Goal: Transaction & Acquisition: Purchase product/service

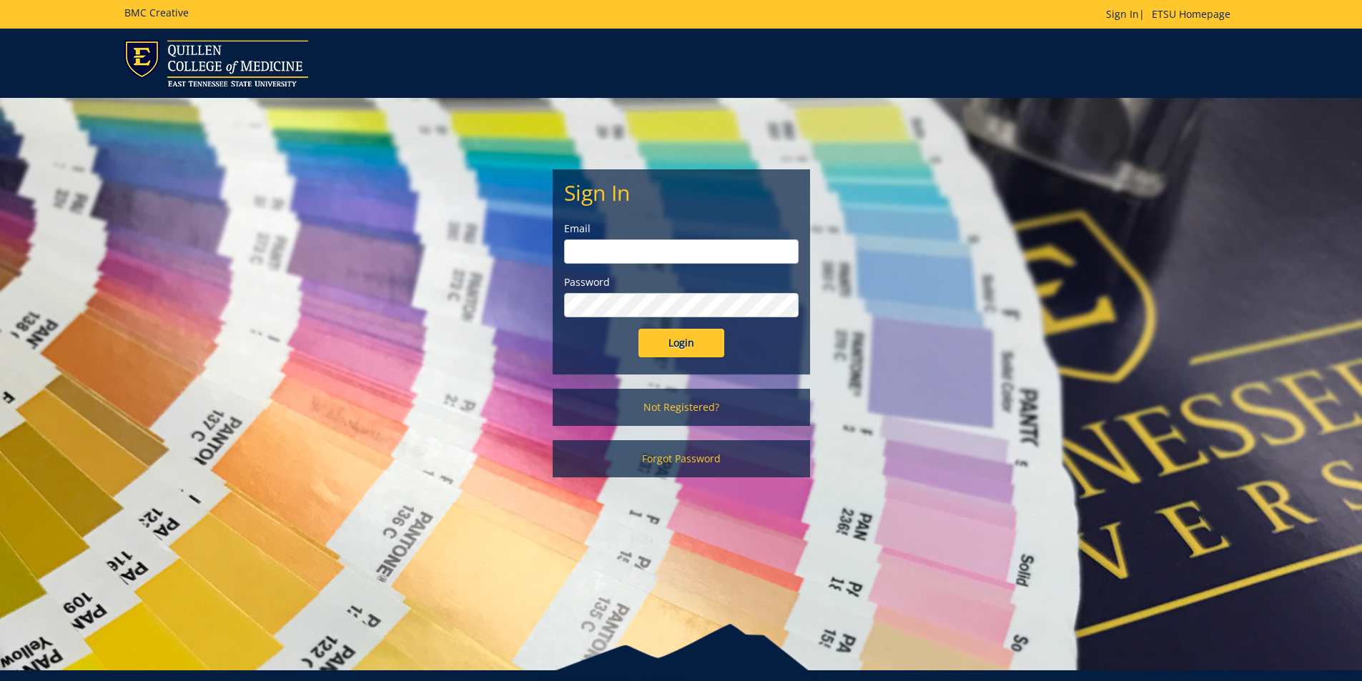
type input "goepel@etsu.edu"
click at [686, 352] on input "Login" at bounding box center [681, 343] width 86 height 29
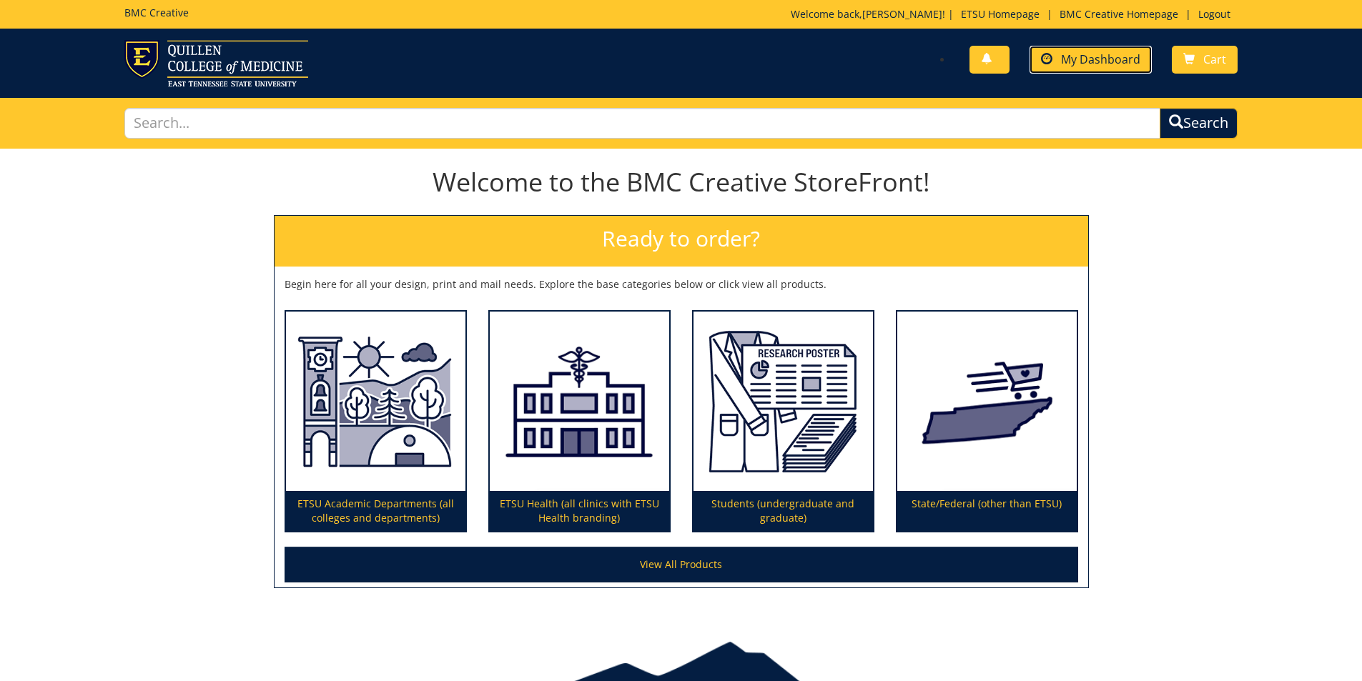
click at [1118, 61] on span "My Dashboard" at bounding box center [1100, 59] width 79 height 16
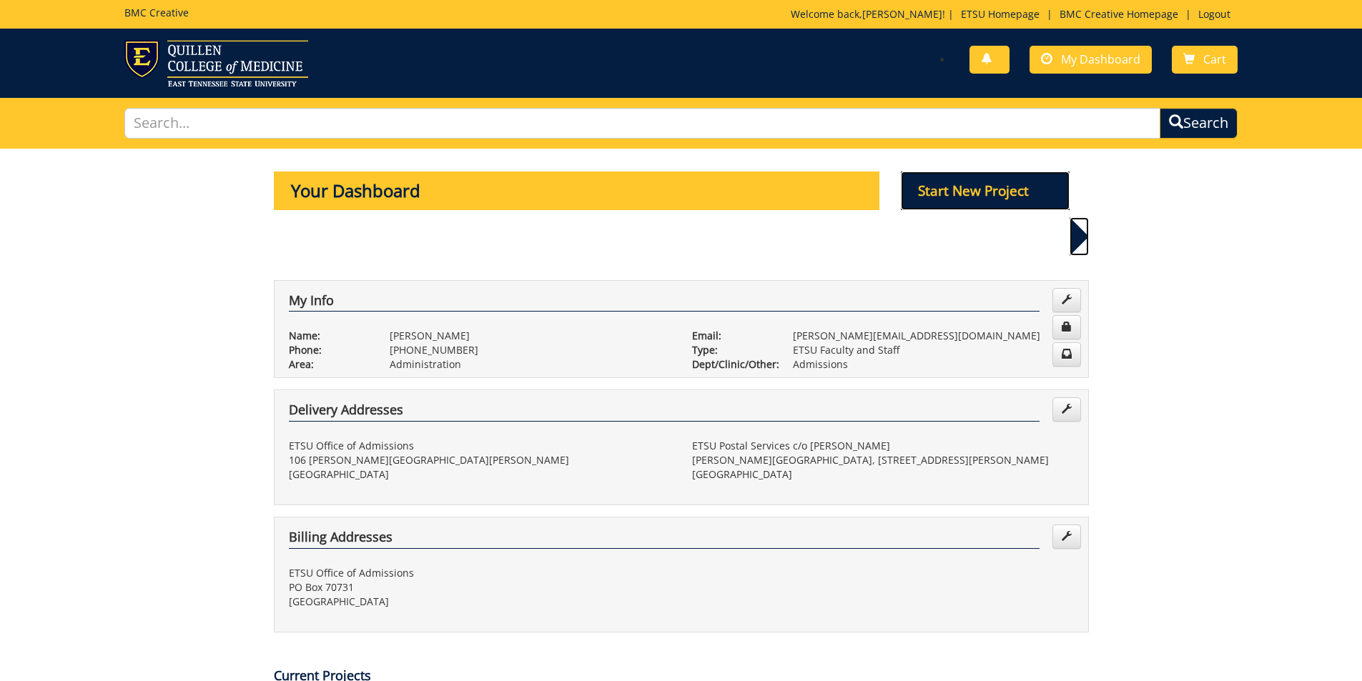
click at [992, 183] on p "Start New Project" at bounding box center [985, 191] width 169 height 39
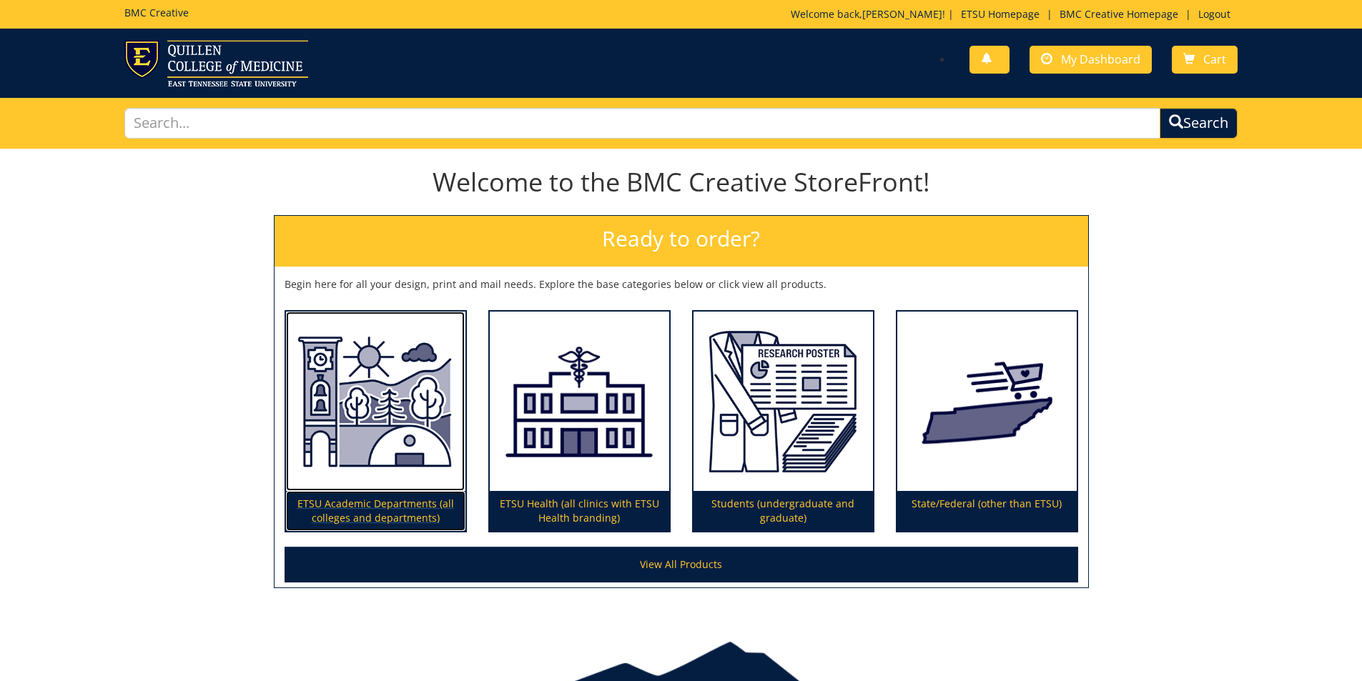
click at [423, 486] on img at bounding box center [375, 402] width 179 height 180
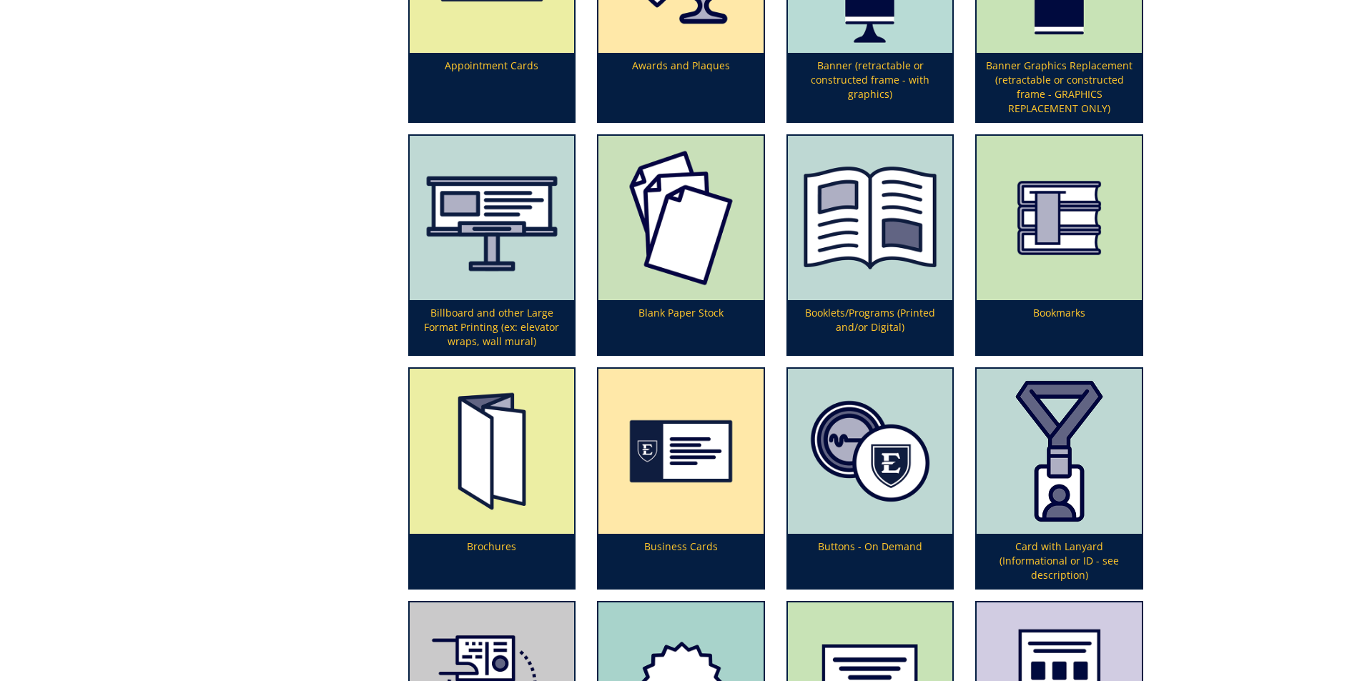
scroll to position [572, 0]
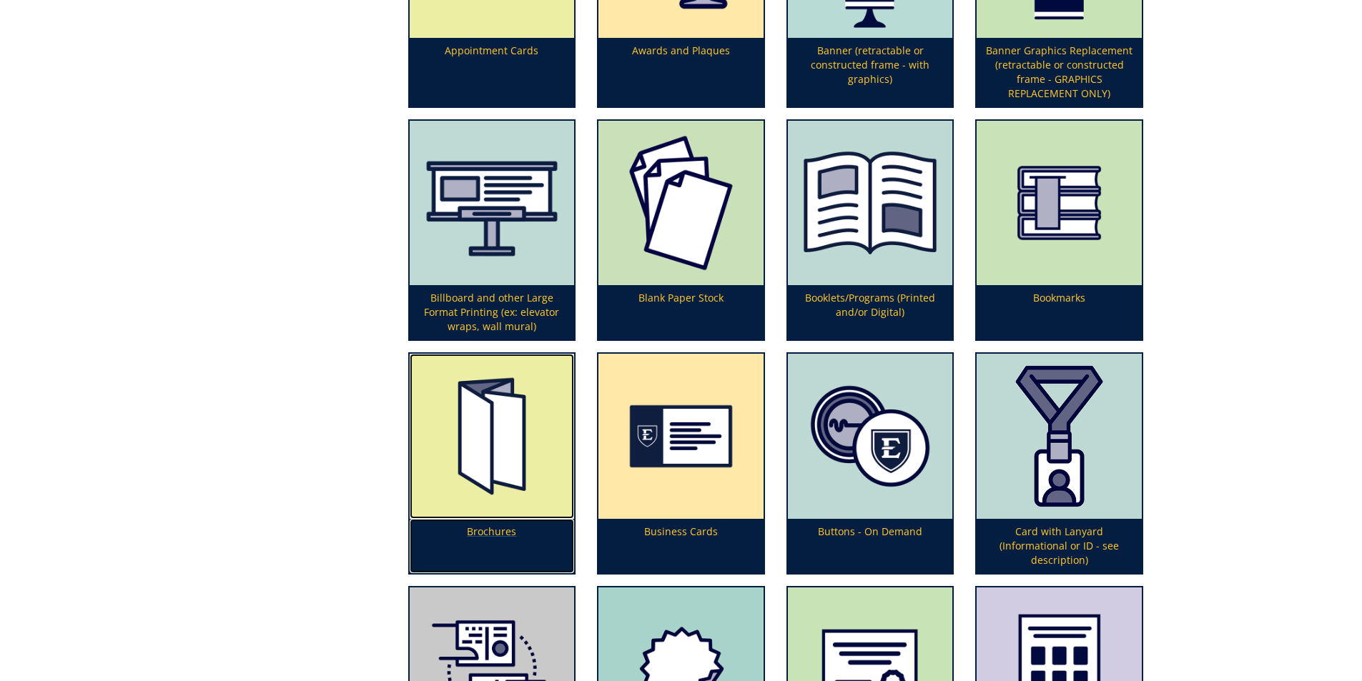
click at [490, 496] on img at bounding box center [492, 436] width 165 height 165
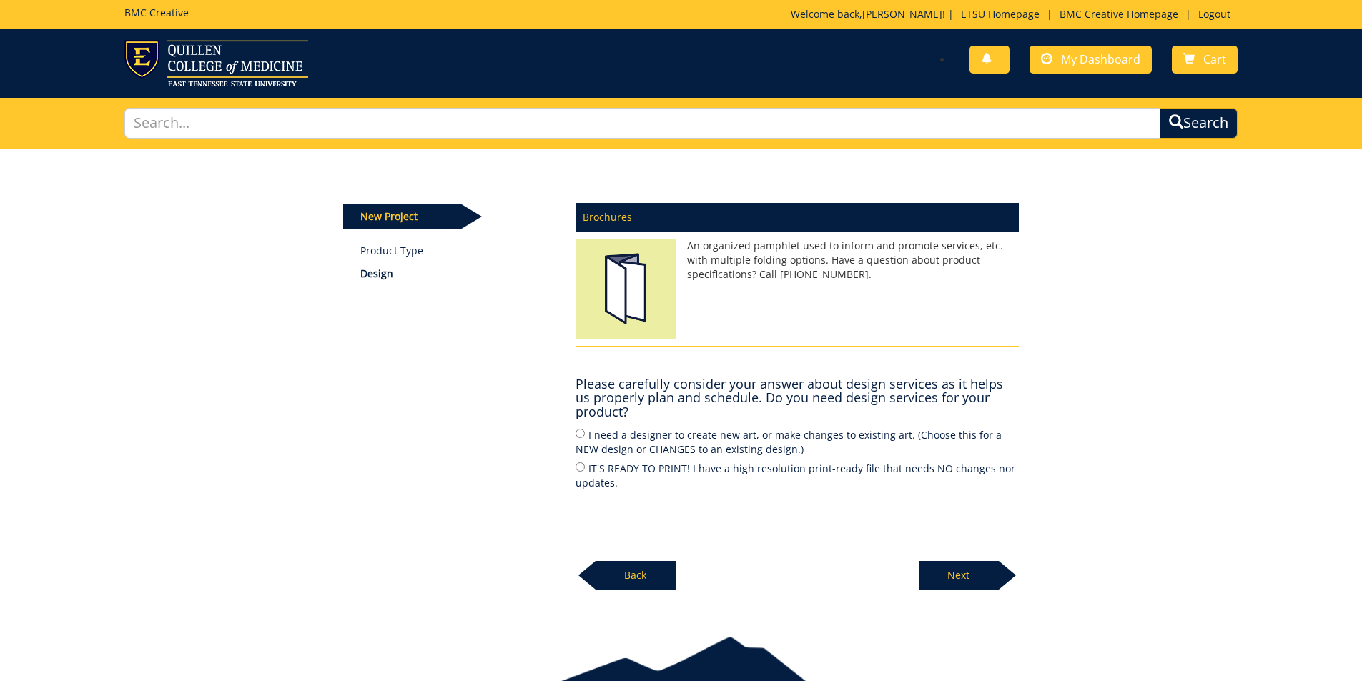
click at [632, 472] on label "IT'S READY TO PRINT! I have a high resolution print-ready file that needs NO ch…" at bounding box center [796, 475] width 443 height 30
click at [585, 472] on input "IT'S READY TO PRINT! I have a high resolution print-ready file that needs NO ch…" at bounding box center [579, 466] width 9 height 9
radio input "true"
click at [953, 587] on p "Next" at bounding box center [958, 575] width 80 height 29
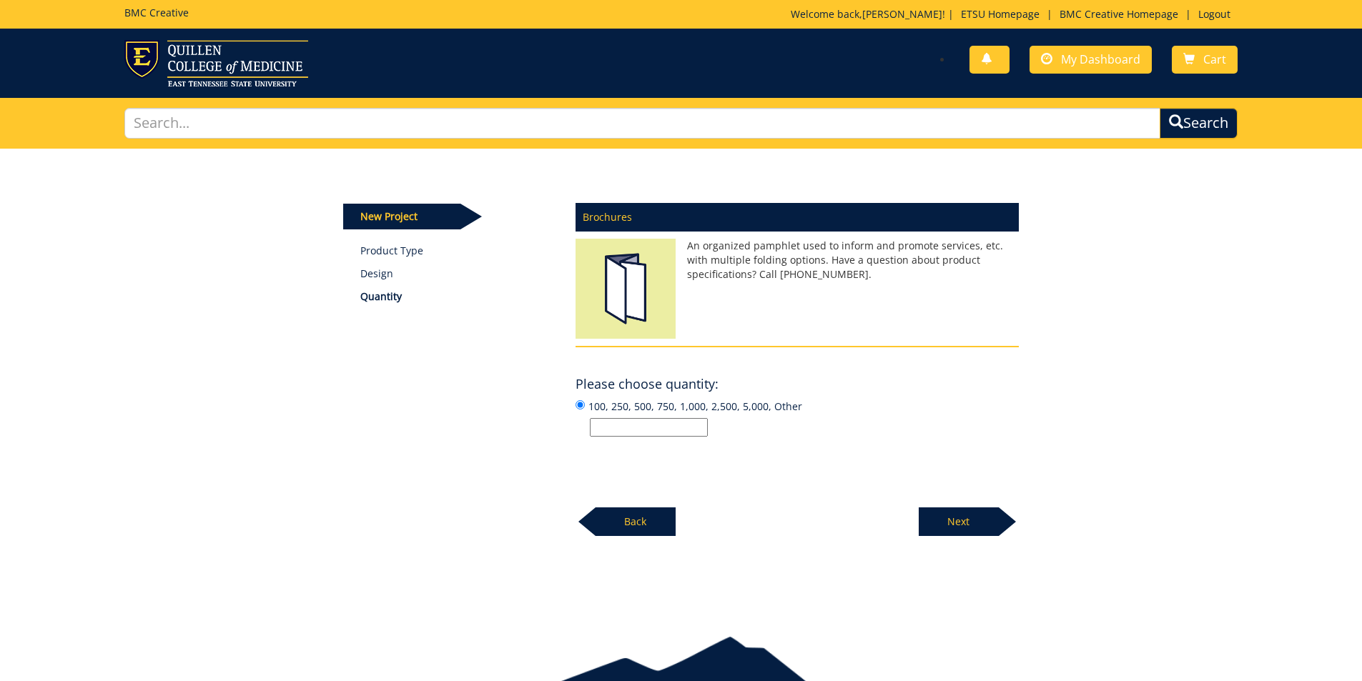
click at [620, 425] on input "100, 250, 500, 750, 1,000, 2,500, 5,000, Other" at bounding box center [649, 427] width 118 height 19
type input "1"
type input "3500"
click at [978, 522] on p "Next" at bounding box center [958, 521] width 80 height 29
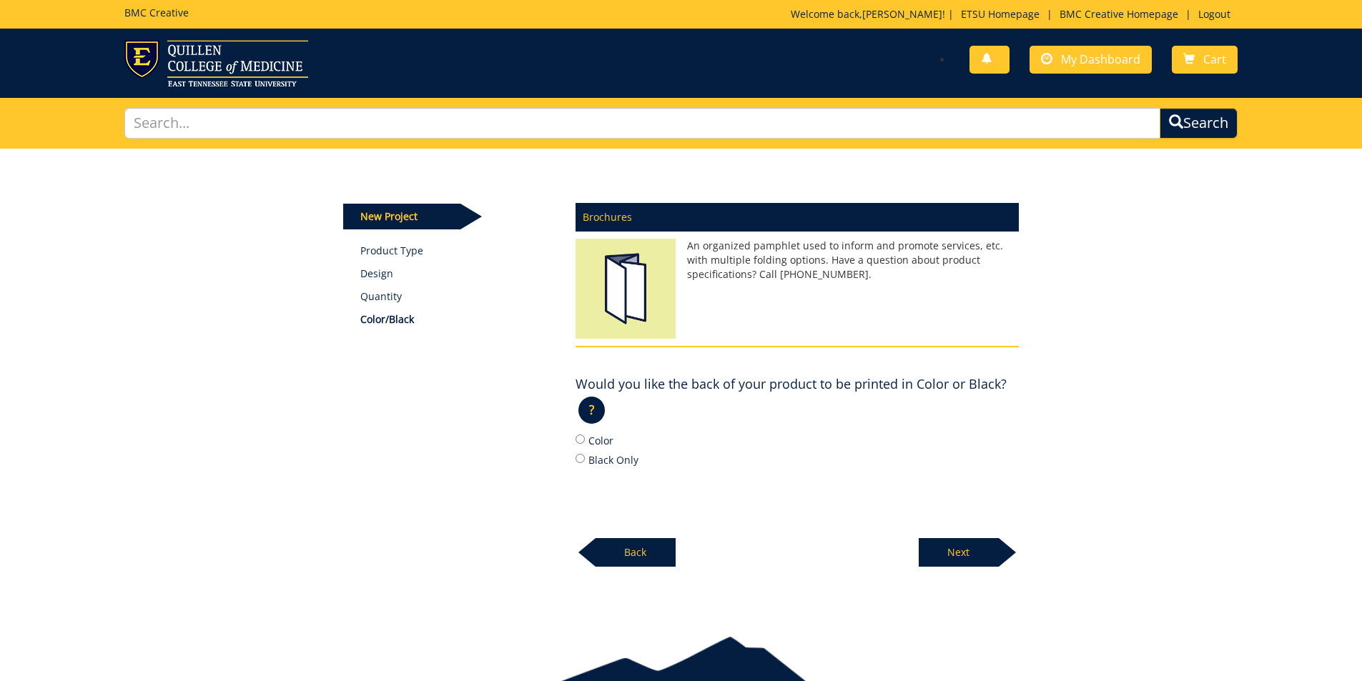
click at [598, 444] on label "Color" at bounding box center [796, 440] width 443 height 16
click at [585, 444] on input "Color" at bounding box center [579, 439] width 9 height 9
radio input "true"
click at [950, 555] on p "Next" at bounding box center [958, 552] width 80 height 29
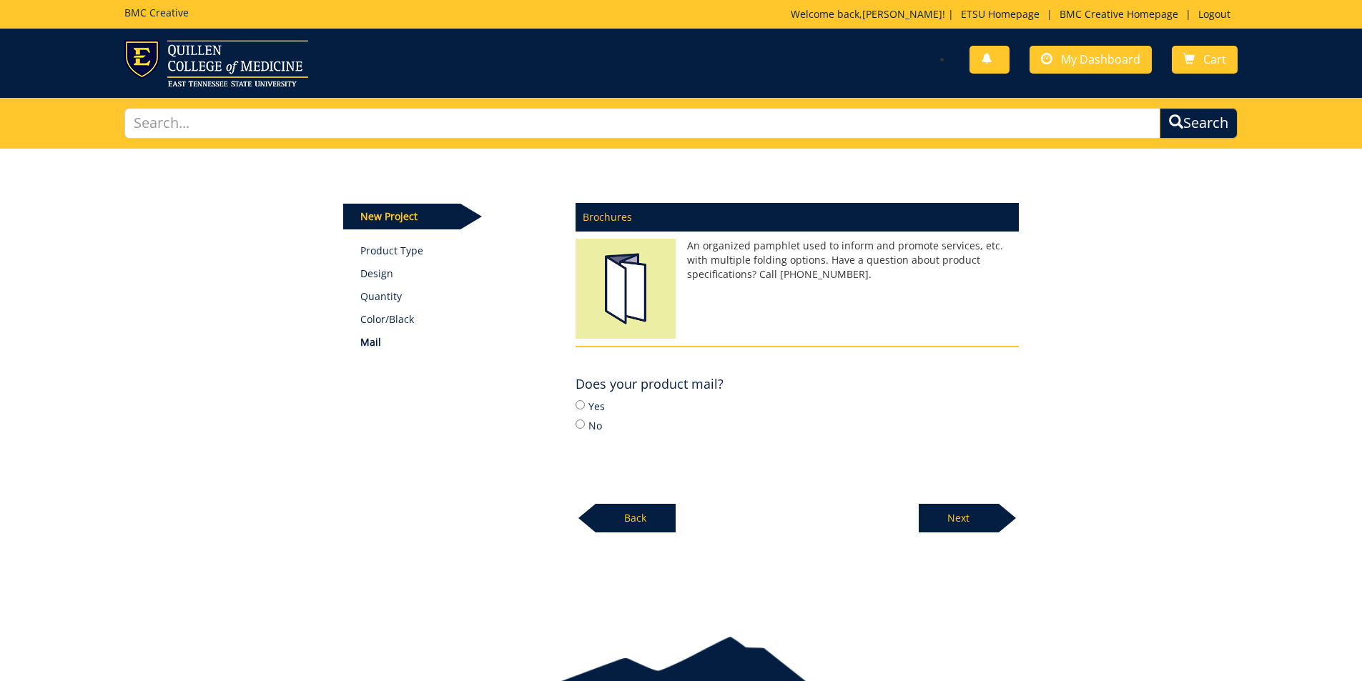
click at [596, 428] on label "No" at bounding box center [796, 425] width 443 height 16
click at [585, 428] on input "No" at bounding box center [579, 424] width 9 height 9
radio input "true"
click at [950, 522] on p "Next" at bounding box center [958, 518] width 80 height 29
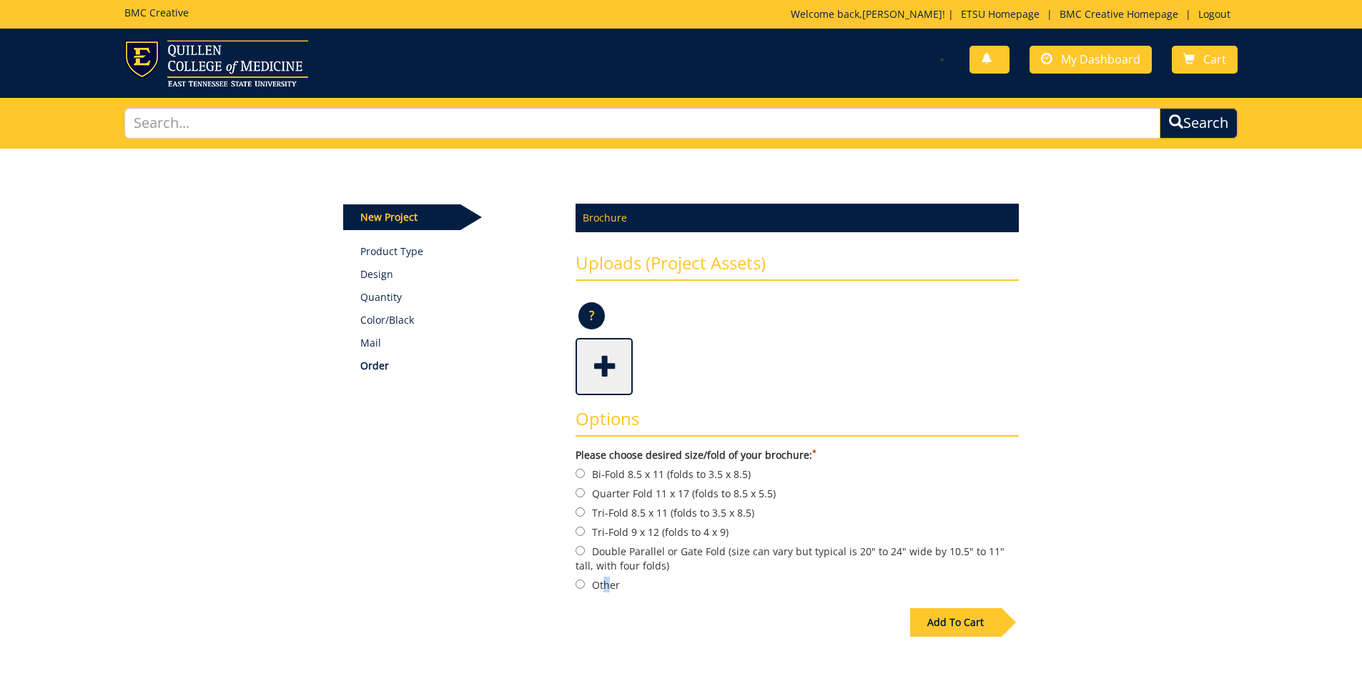
click at [606, 585] on label "Other" at bounding box center [796, 585] width 443 height 16
click at [581, 581] on input "Other" at bounding box center [579, 584] width 9 height 9
radio input "true"
click at [968, 625] on div "Add To Cart" at bounding box center [955, 622] width 91 height 29
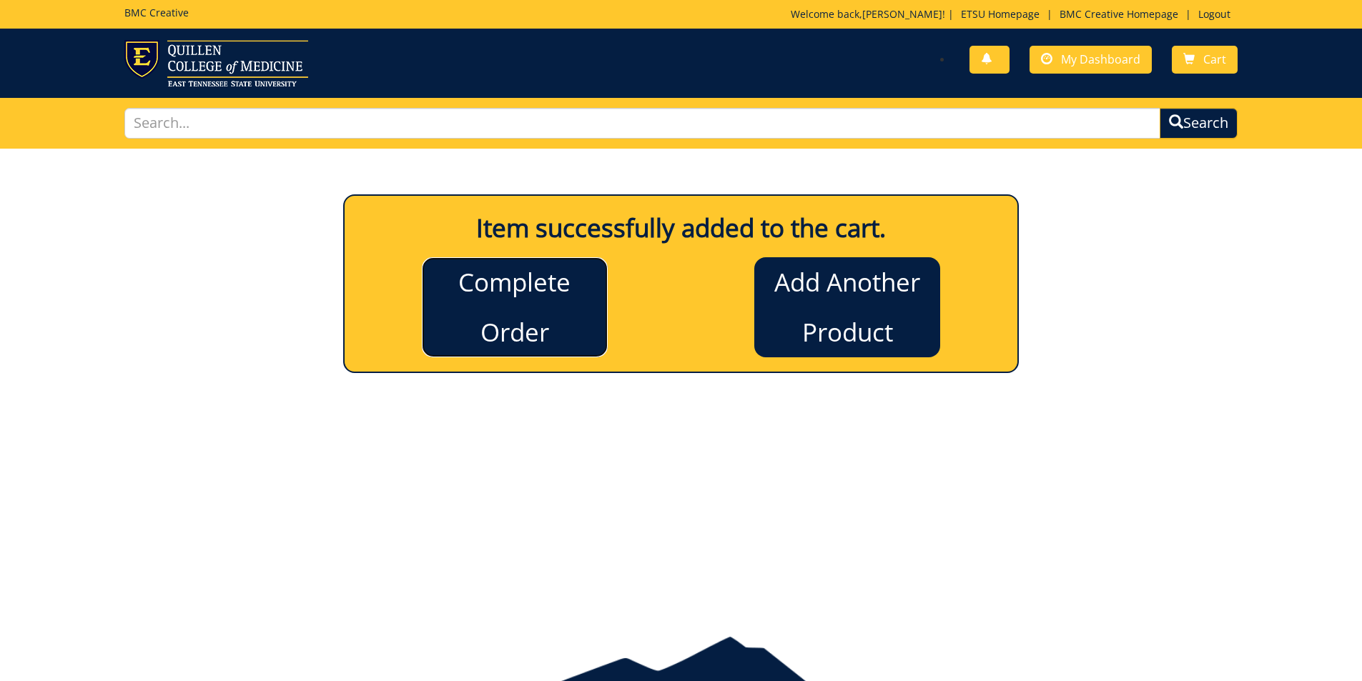
click at [551, 318] on link "Complete Order" at bounding box center [515, 307] width 186 height 100
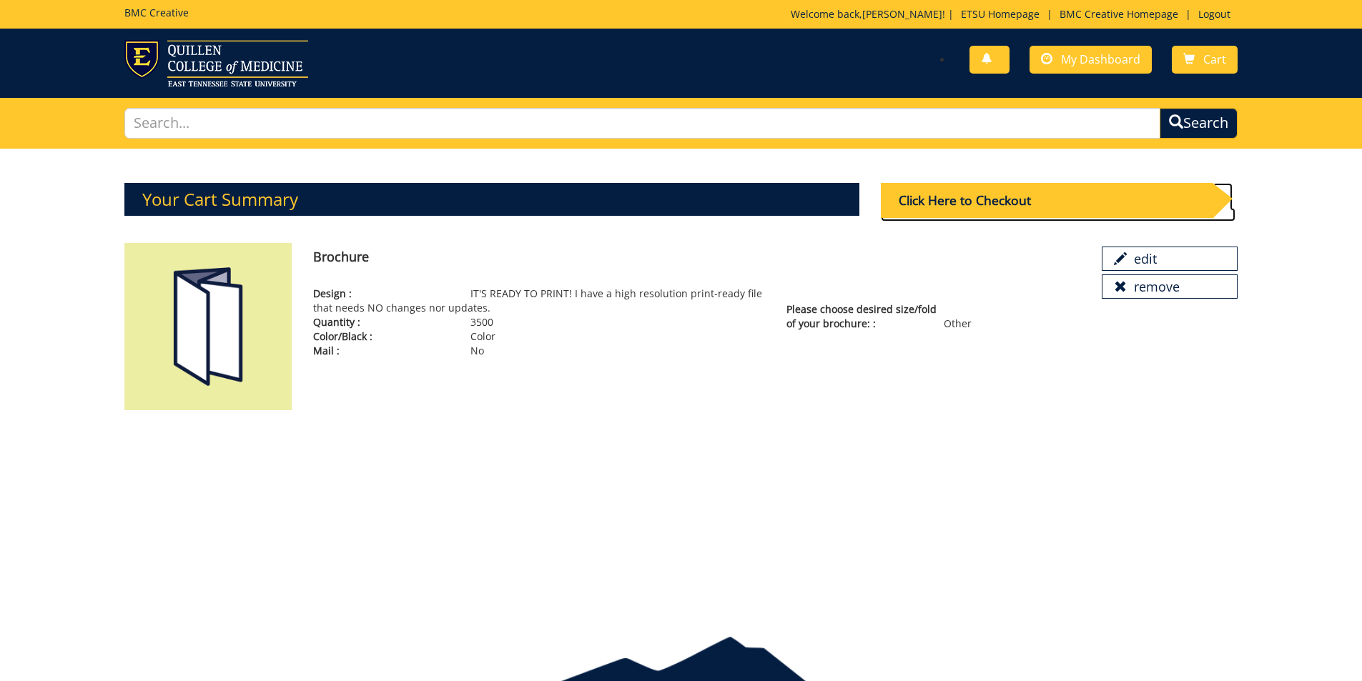
click at [957, 212] on div "Click Here to Checkout" at bounding box center [1047, 200] width 332 height 35
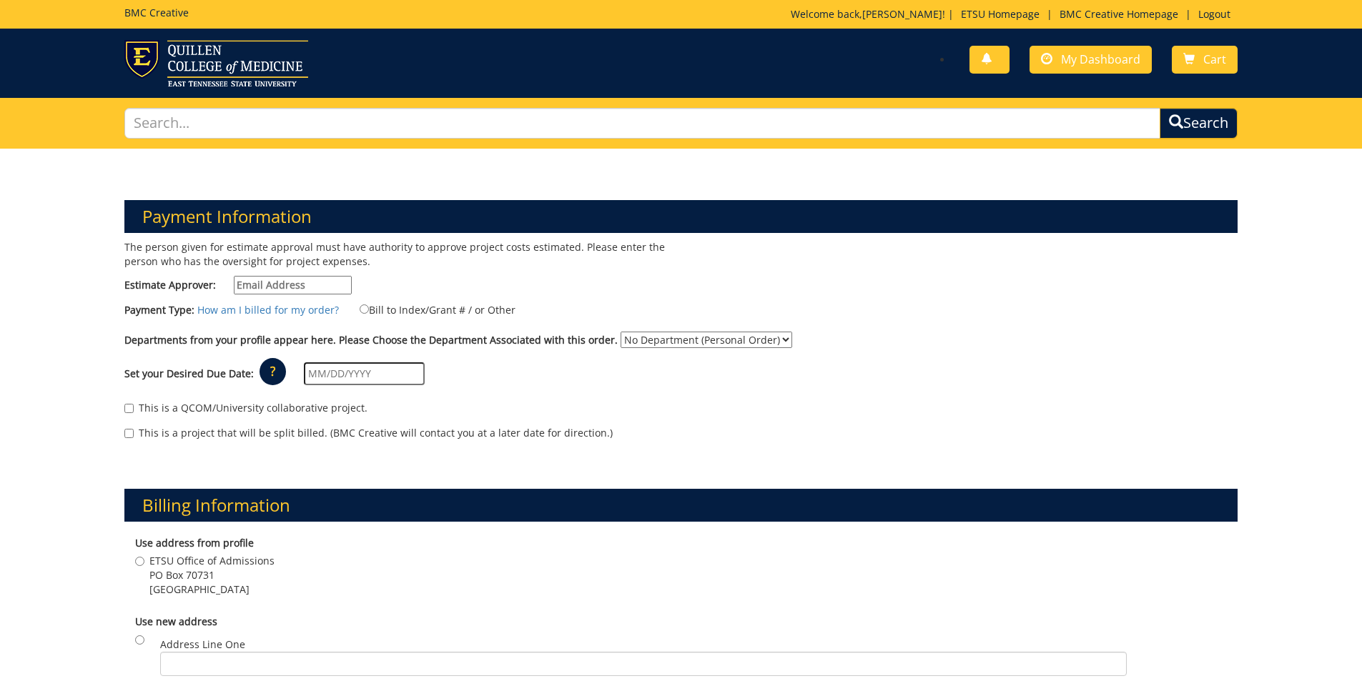
click at [307, 288] on input "Estimate Approver:" at bounding box center [293, 285] width 118 height 19
type input "[PERSON_NAME][EMAIL_ADDRESS][DOMAIN_NAME]"
click at [426, 313] on label "Bill to Index/Grant # / or Other" at bounding box center [429, 310] width 174 height 16
click at [369, 313] on input "Bill to Index/Grant # / or Other" at bounding box center [364, 308] width 9 height 9
radio input "true"
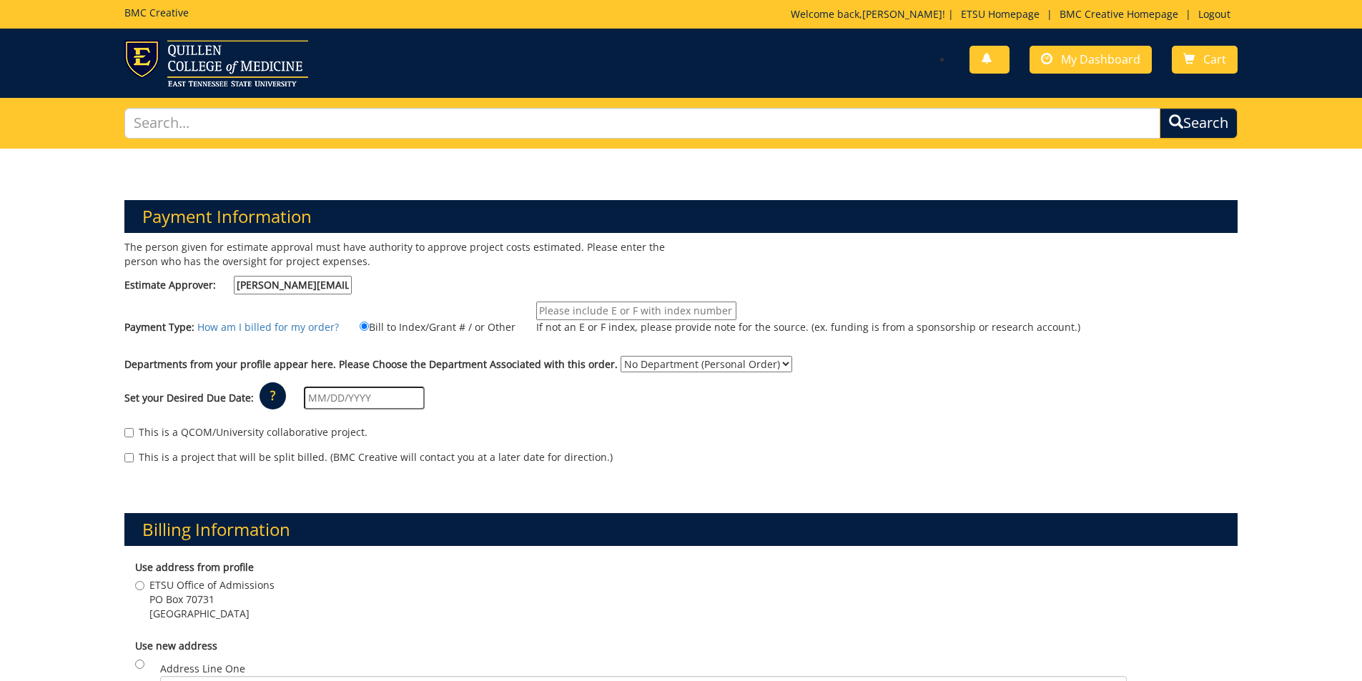
click at [604, 309] on input "If not an E or F index, please provide note for the source. (ex. funding is fro…" at bounding box center [636, 311] width 200 height 19
type input "E25571"
click at [638, 367] on select "No Department (Personal Order) Admissions" at bounding box center [706, 364] width 172 height 16
select select "6"
click at [620, 356] on select "No Department (Personal Order) Admissions" at bounding box center [706, 364] width 172 height 16
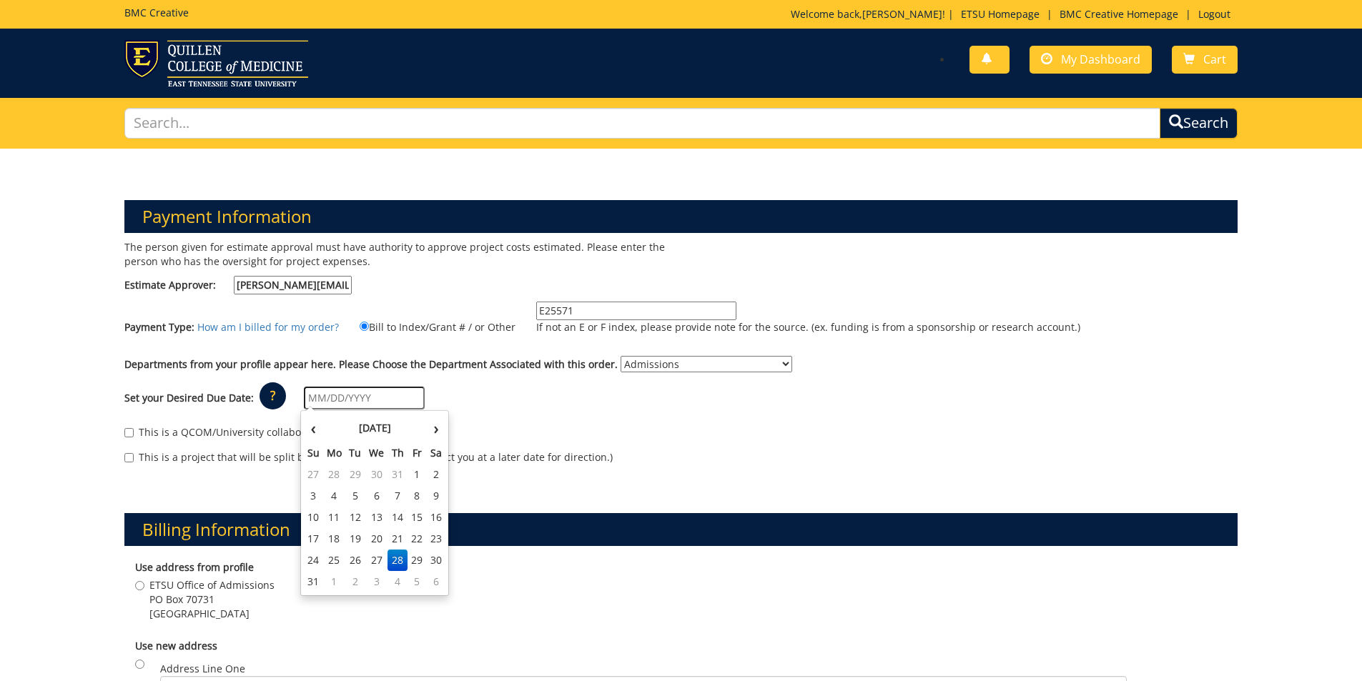
click at [415, 402] on input "text" at bounding box center [364, 398] width 121 height 23
click at [326, 424] on th "August 2025" at bounding box center [375, 428] width 104 height 29
click at [407, 550] on span "Sep" at bounding box center [399, 549] width 34 height 39
type input "09/01/2025"
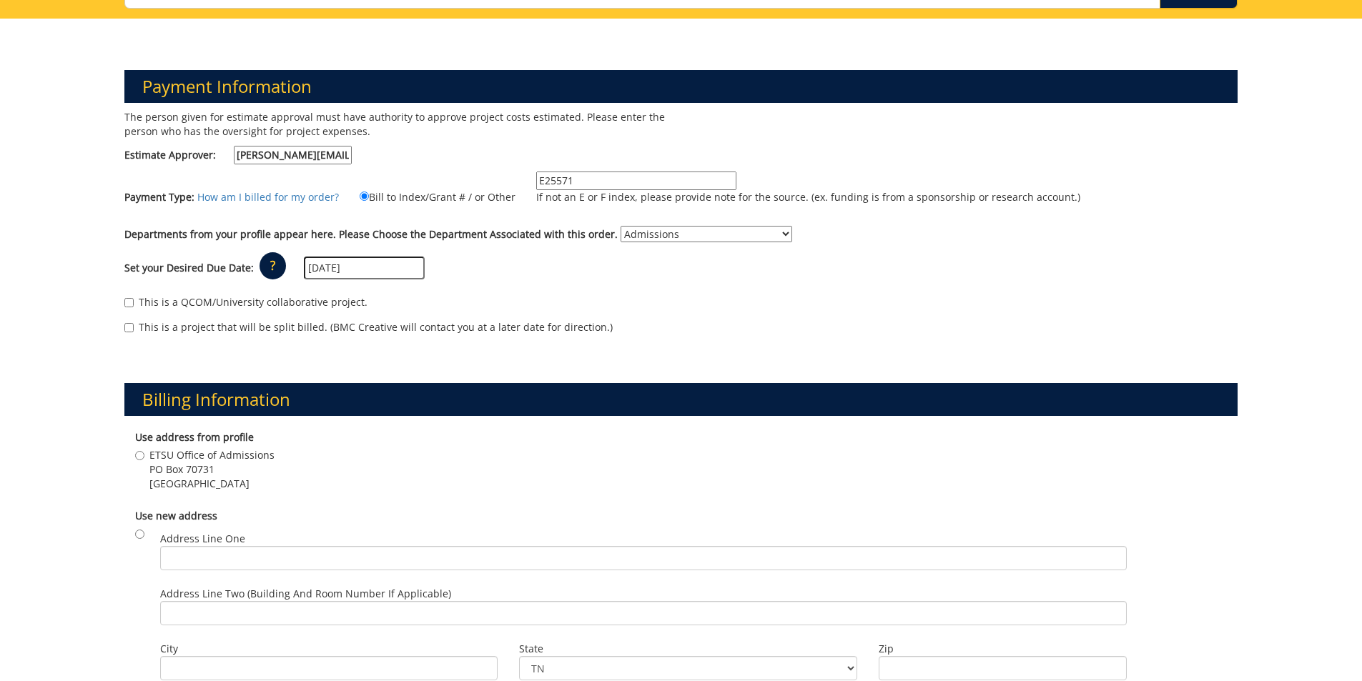
scroll to position [143, 0]
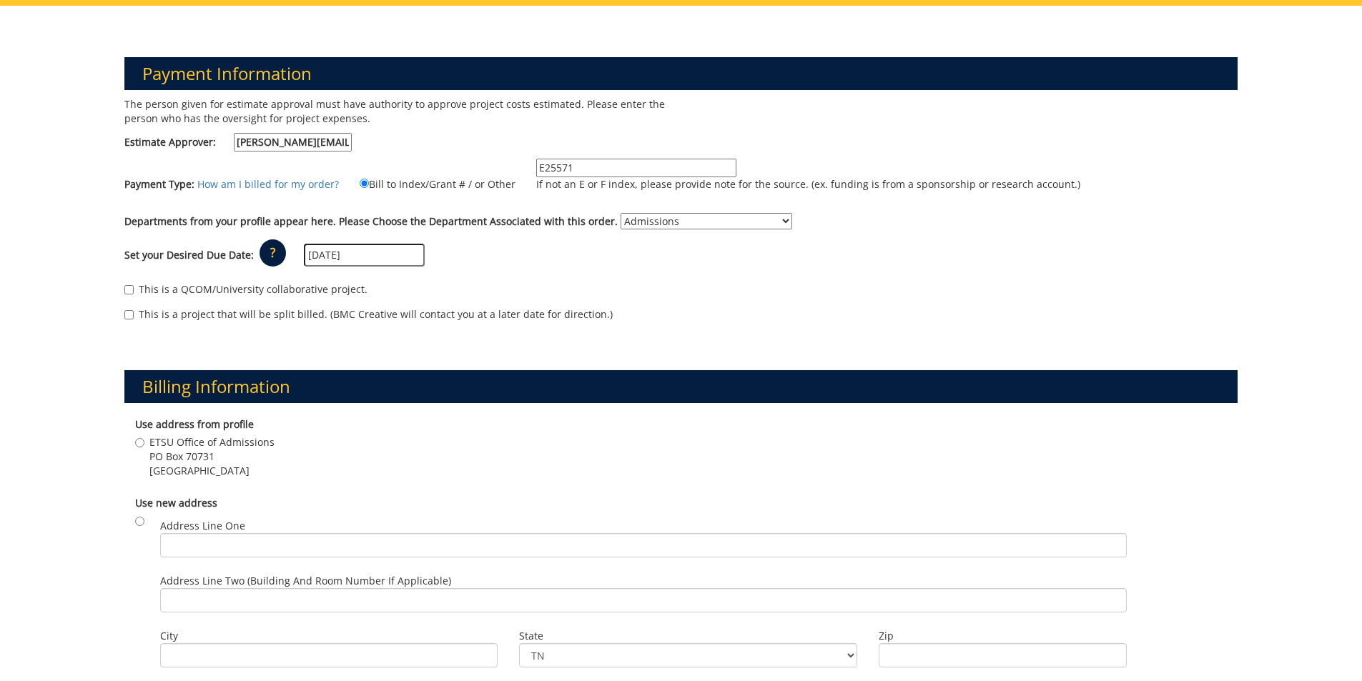
click at [199, 449] on span "ETSU Office of Admissions" at bounding box center [211, 442] width 125 height 14
click at [144, 447] on input "ETSU Office of Admissions [STREET_ADDRESS]" at bounding box center [139, 442] width 9 height 9
radio input "true"
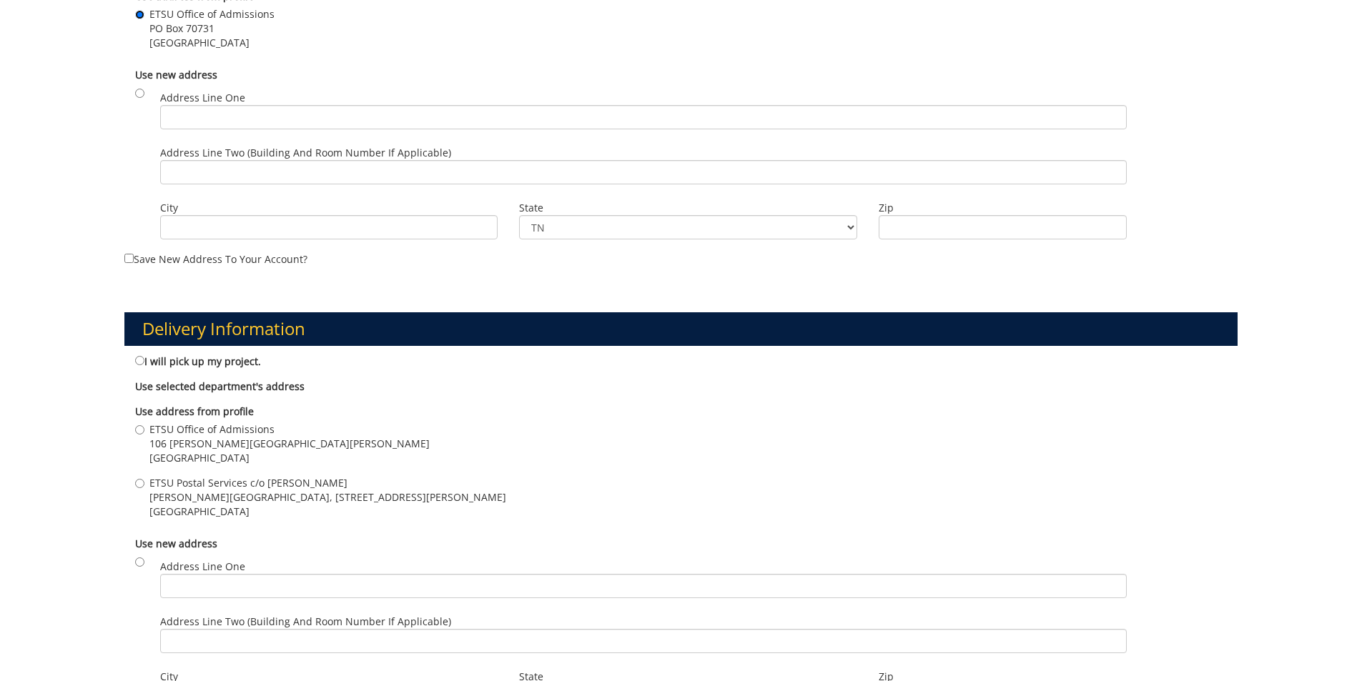
scroll to position [572, 0]
click at [224, 445] on span "106 [PERSON_NAME][GEOGRAPHIC_DATA][PERSON_NAME]" at bounding box center [289, 443] width 280 height 14
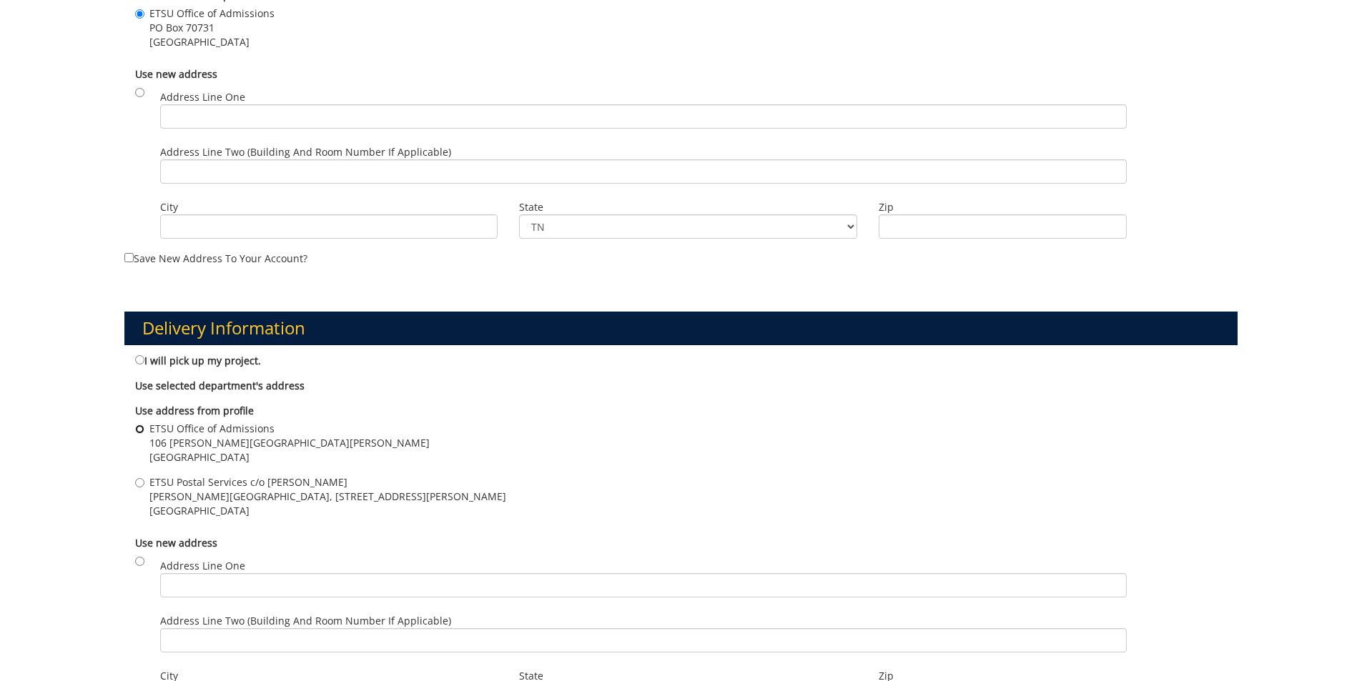
click at [144, 434] on input "ETSU Office of Admissions 106 Burgin Dossett Hall Johnson City , TN 37614" at bounding box center [139, 429] width 9 height 9
radio input "true"
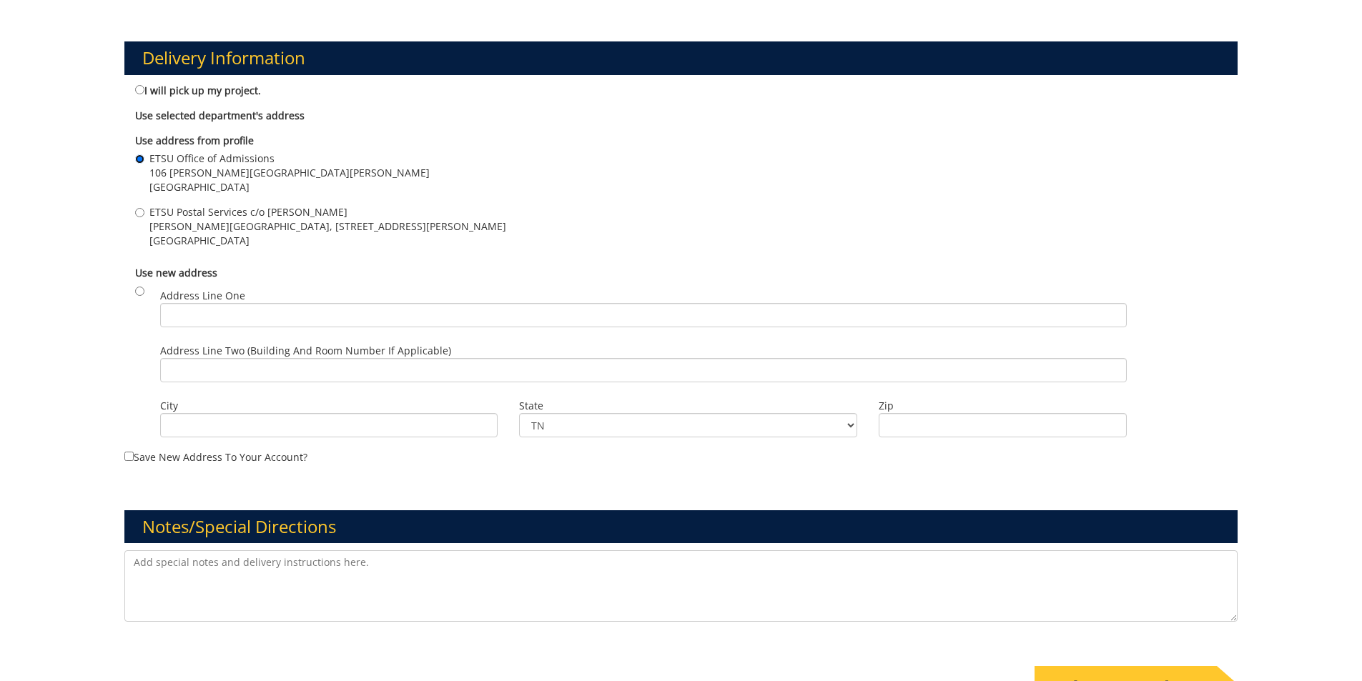
scroll to position [929, 0]
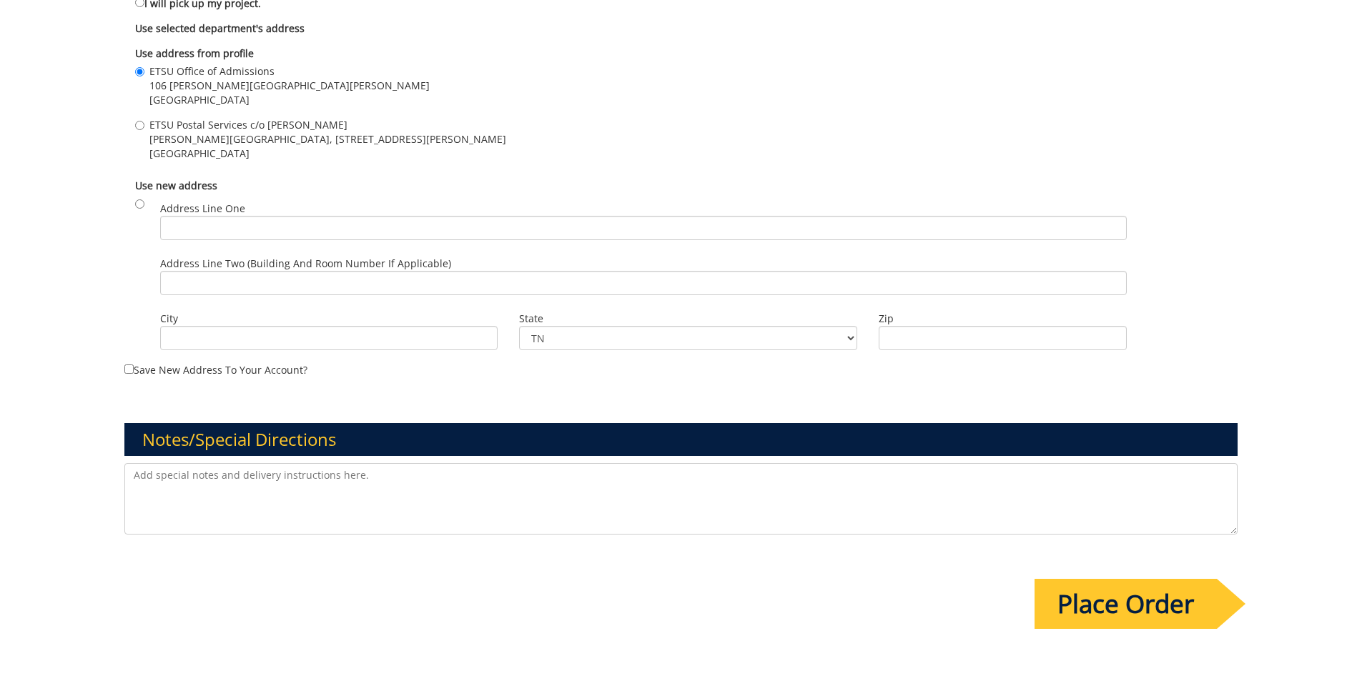
click at [303, 465] on textarea at bounding box center [681, 498] width 1114 height 71
click at [183, 154] on span "Johnson City , TN 37614" at bounding box center [327, 154] width 357 height 14
click at [144, 130] on input "ETSU Postal Services c/o Todd Leach D.P. Culp Student Center, 400 J L Seehorn R…" at bounding box center [139, 125] width 9 height 9
radio input "true"
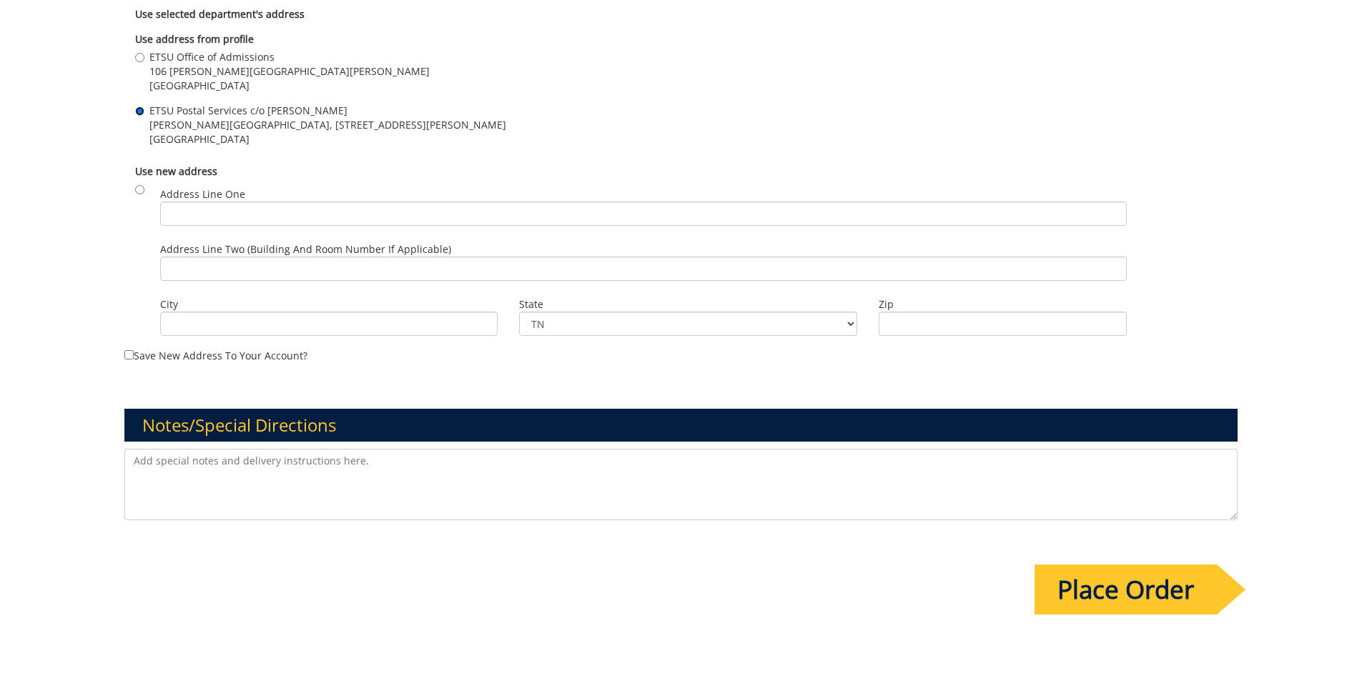
scroll to position [1072, 0]
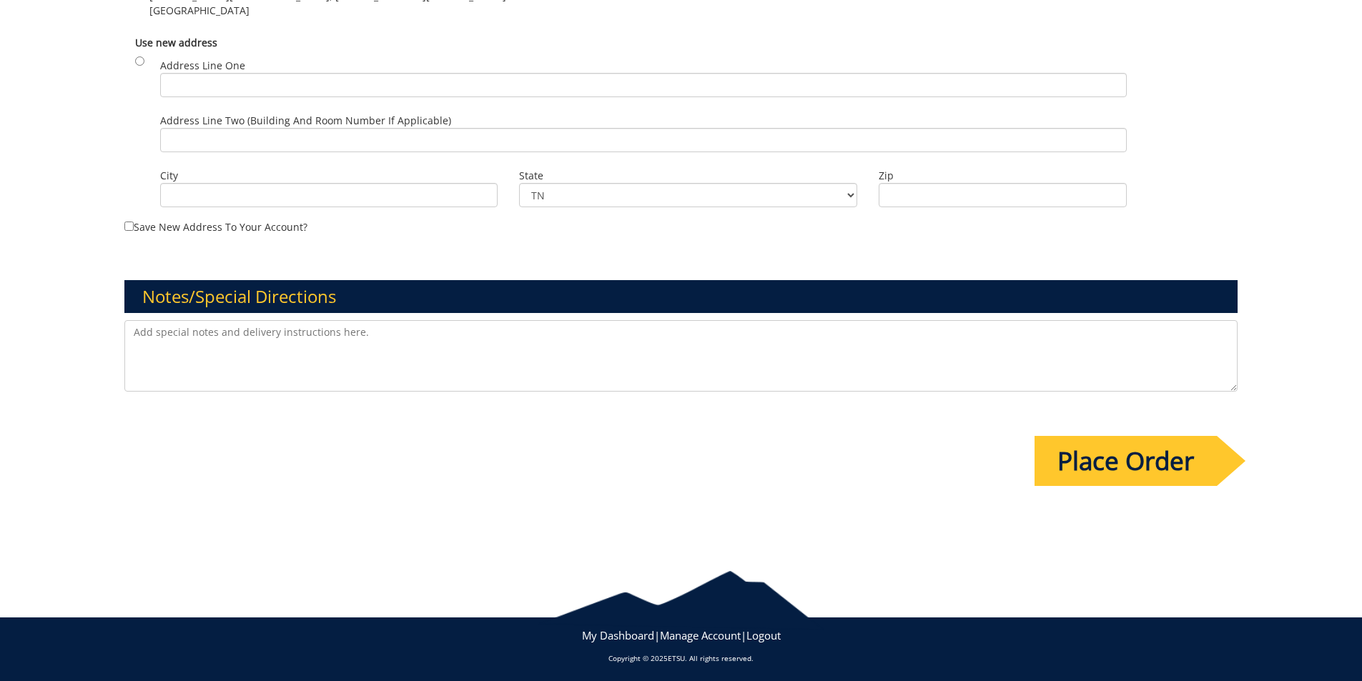
click at [257, 350] on textarea at bounding box center [681, 355] width 1114 height 71
click at [408, 353] on textarea "Tri-fold Brochures, flat size 15x9 finished to 5x9 There will be five separate …" at bounding box center [681, 355] width 1114 height 71
drag, startPoint x: 387, startPoint y: 349, endPoint x: 473, endPoint y: 345, distance: 85.9
click at [473, 345] on textarea "Tri-fold Brochures, flat size 15x9 finished to 5x9 There will be five separate …" at bounding box center [681, 355] width 1114 height 71
click at [653, 342] on textarea "Tri-fold Brochures, flat size 15x9 finished to 5x9 There will be five separate …" at bounding box center [681, 355] width 1114 height 71
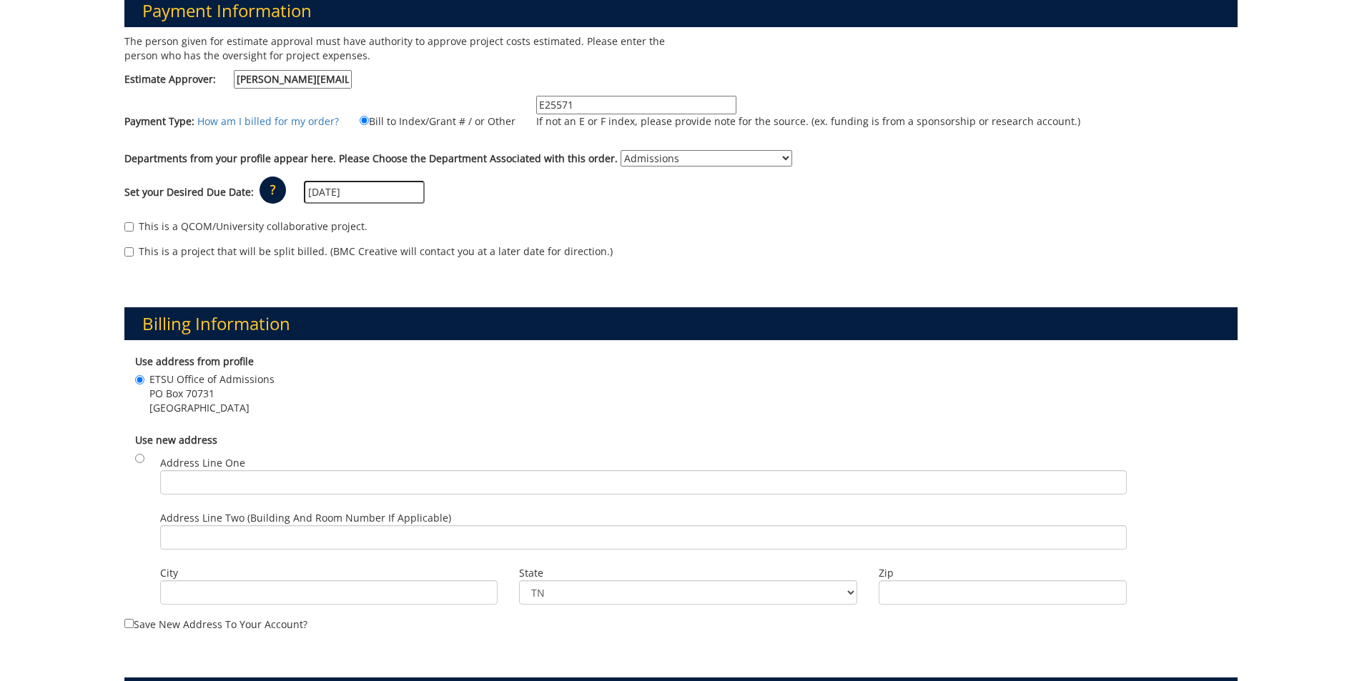
scroll to position [71, 0]
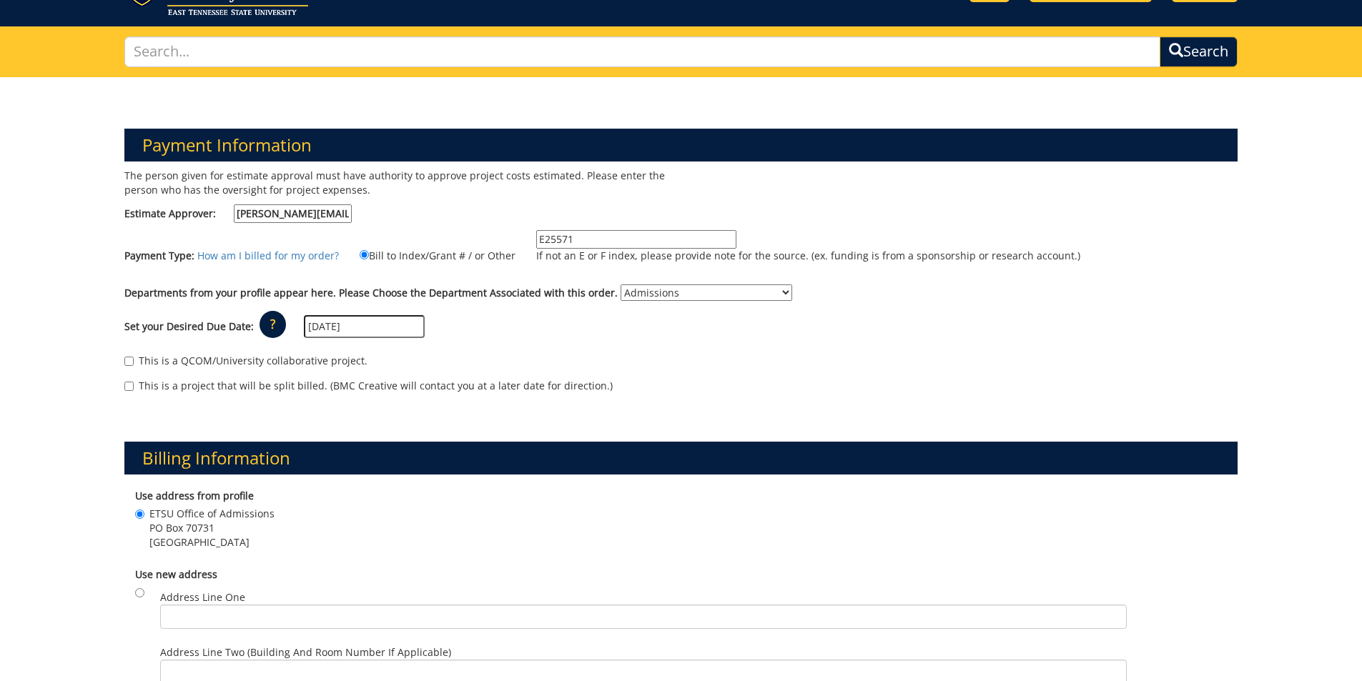
type textarea "Tri-fold Brochures, flat size 15x9 finished to 5x9 There will be five separate …"
click at [397, 316] on input "09/01/2025" at bounding box center [364, 326] width 121 height 23
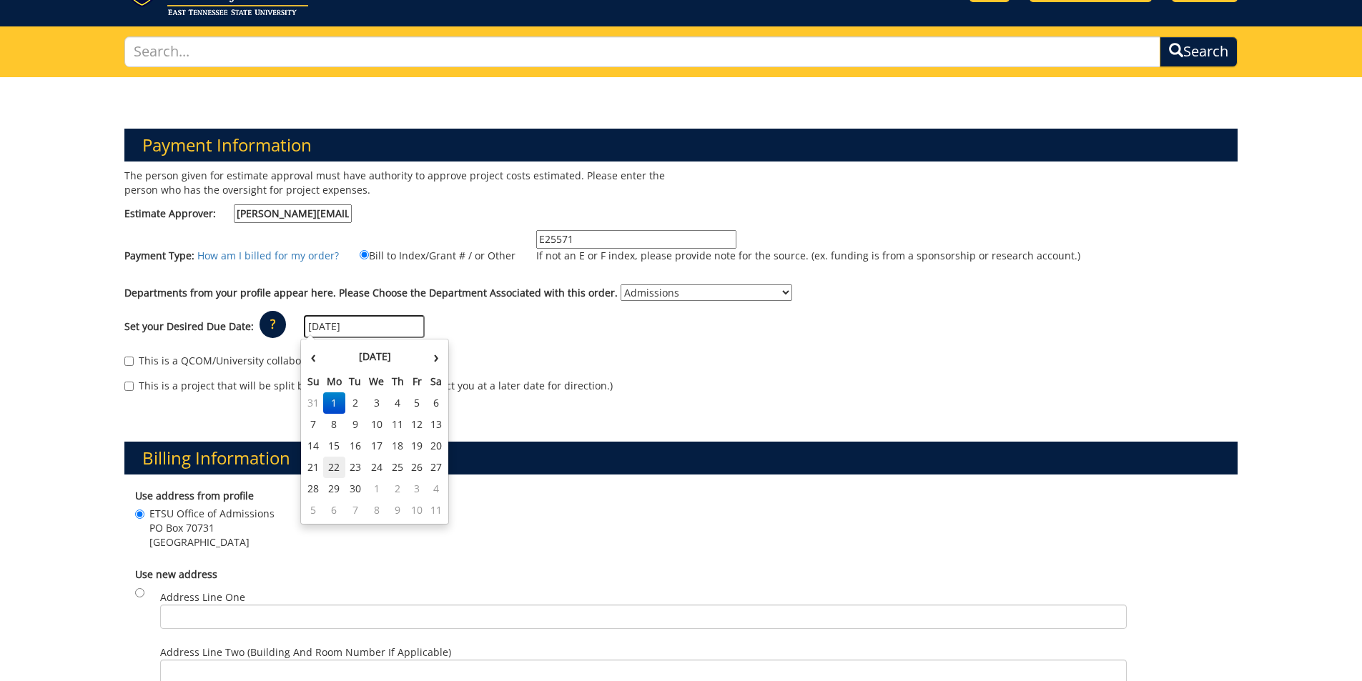
click at [332, 462] on td "22" at bounding box center [334, 467] width 23 height 21
type input "09/22/2025"
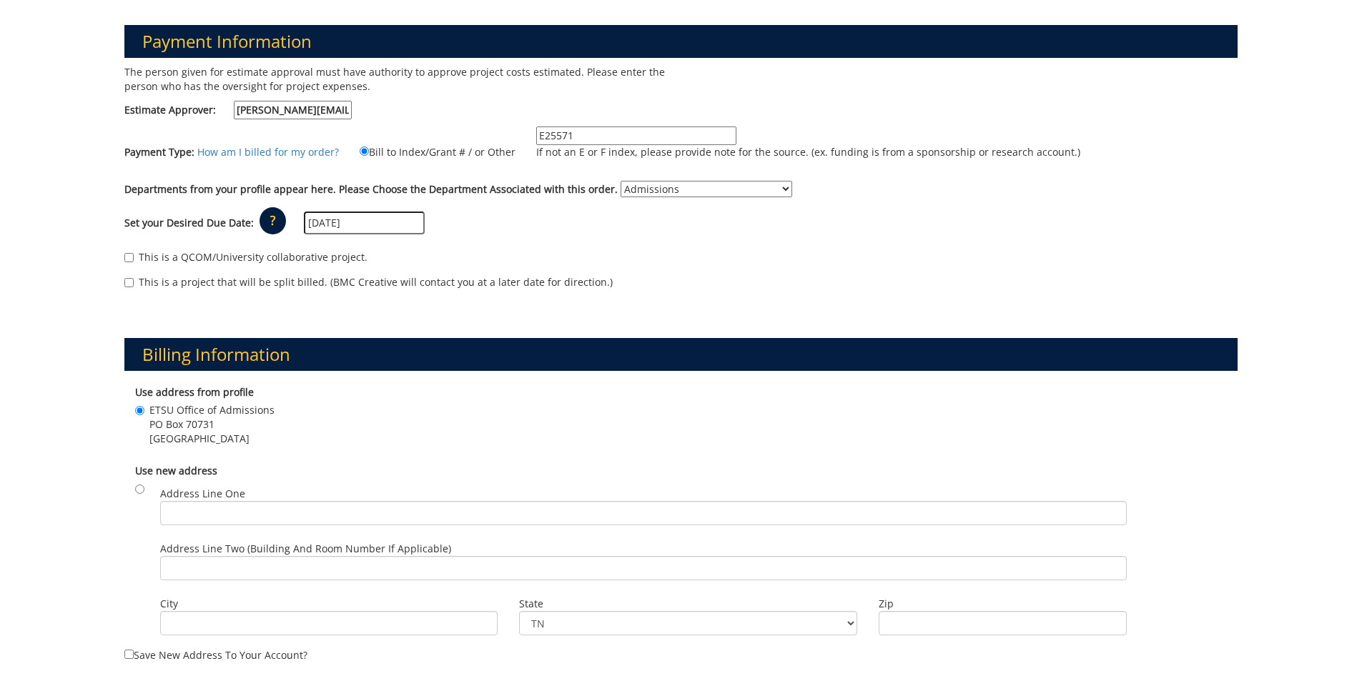
scroll to position [214, 0]
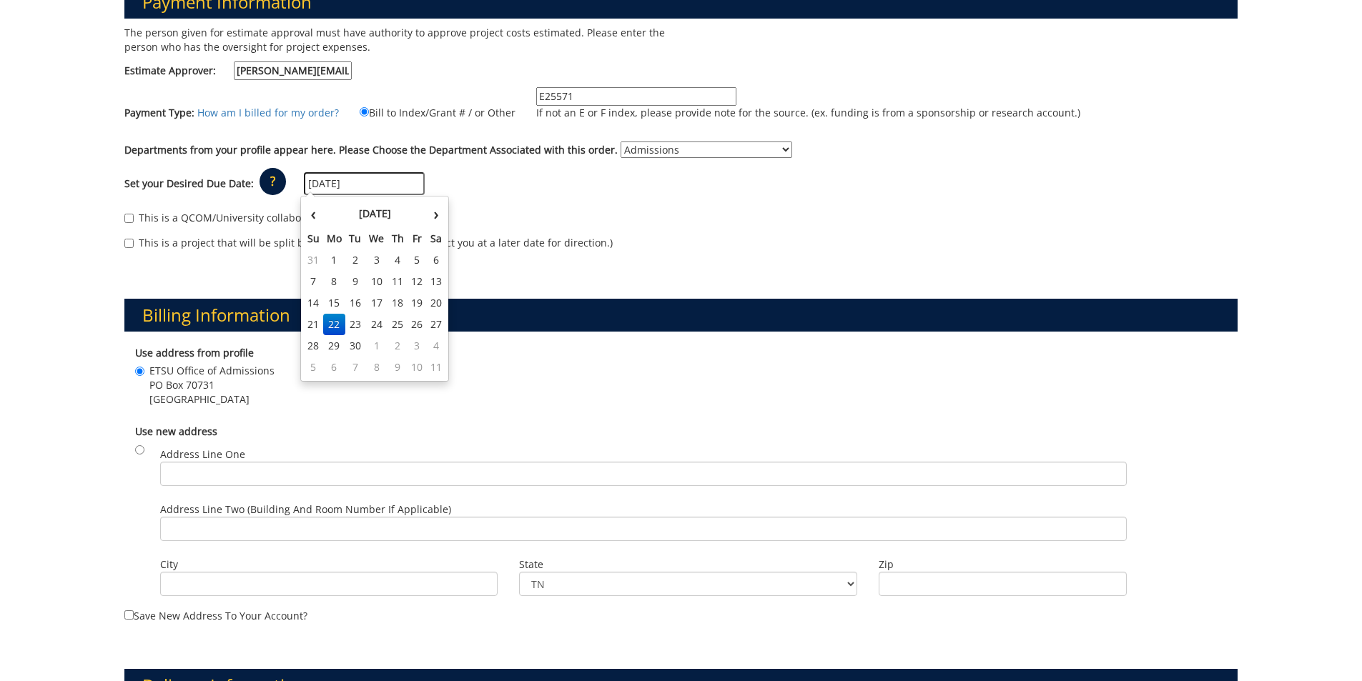
click at [372, 184] on input "09/22/2025" at bounding box center [364, 183] width 121 height 23
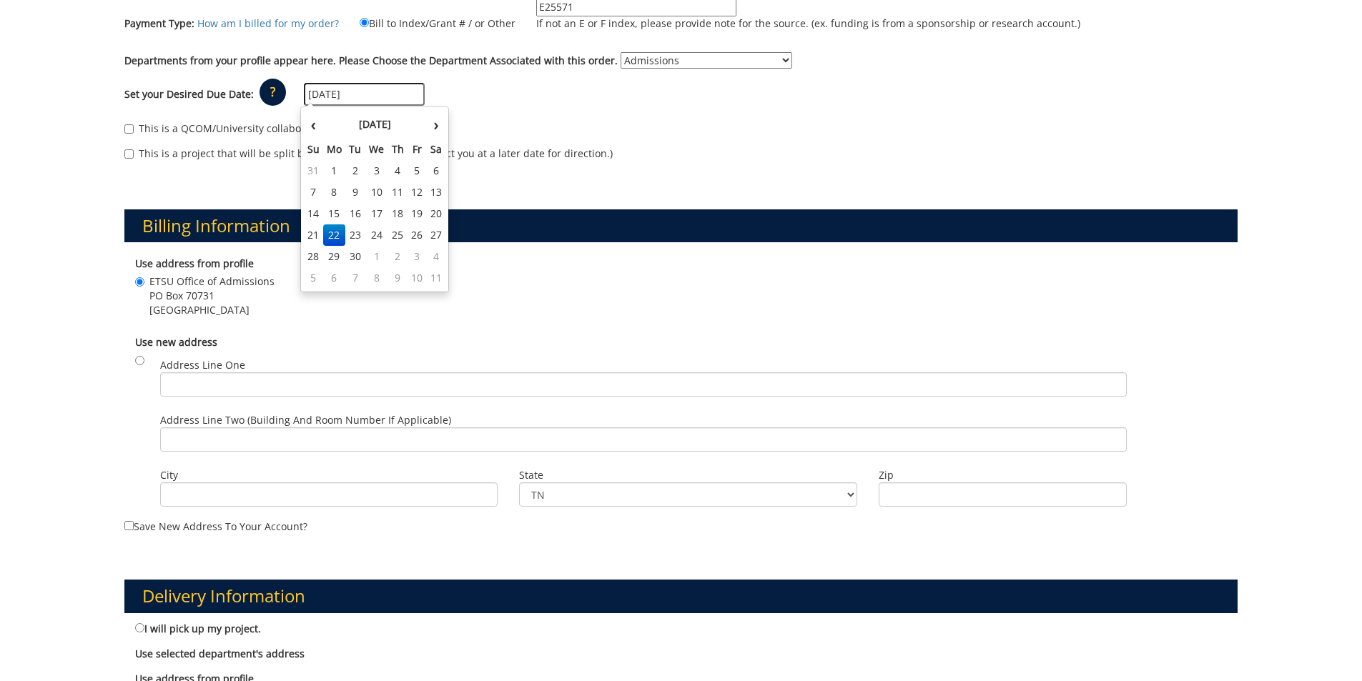
scroll to position [286, 0]
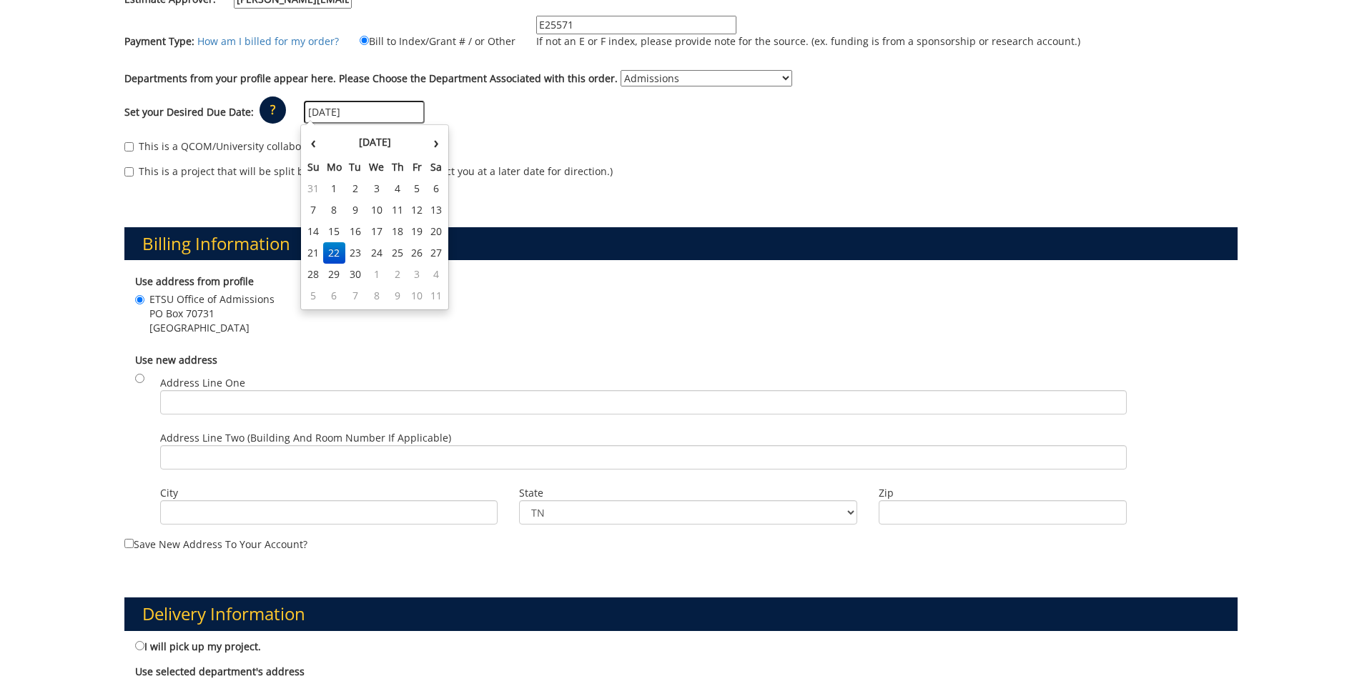
click at [640, 164] on div "This is a project that will be split billed. (BMC Creative will contact you at …" at bounding box center [681, 174] width 1114 height 21
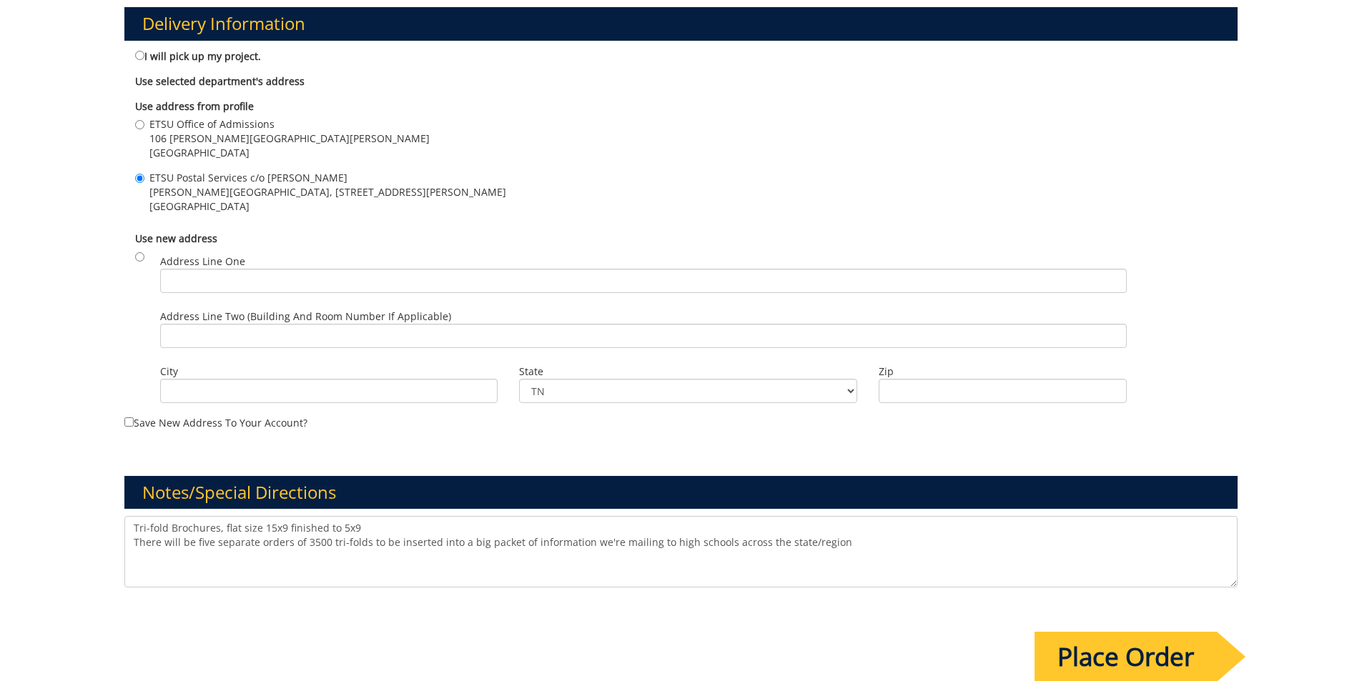
scroll to position [929, 0]
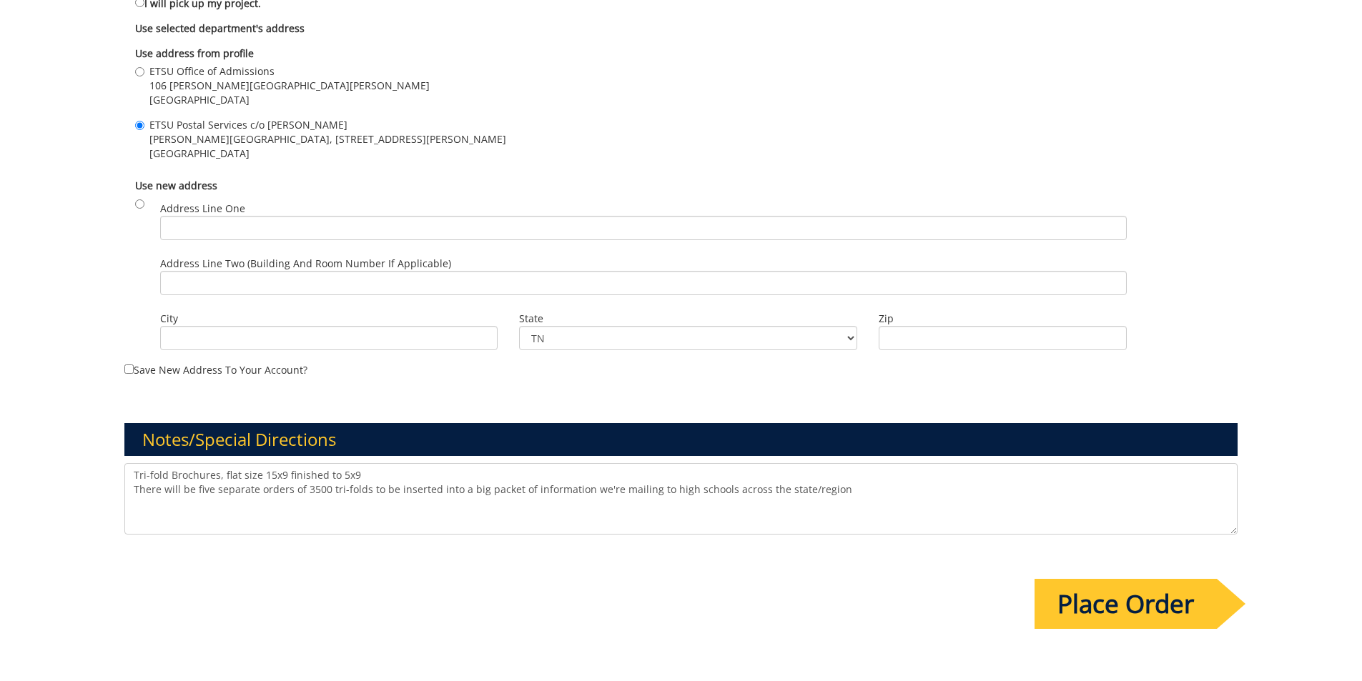
click at [1104, 605] on input "Place Order" at bounding box center [1125, 604] width 182 height 50
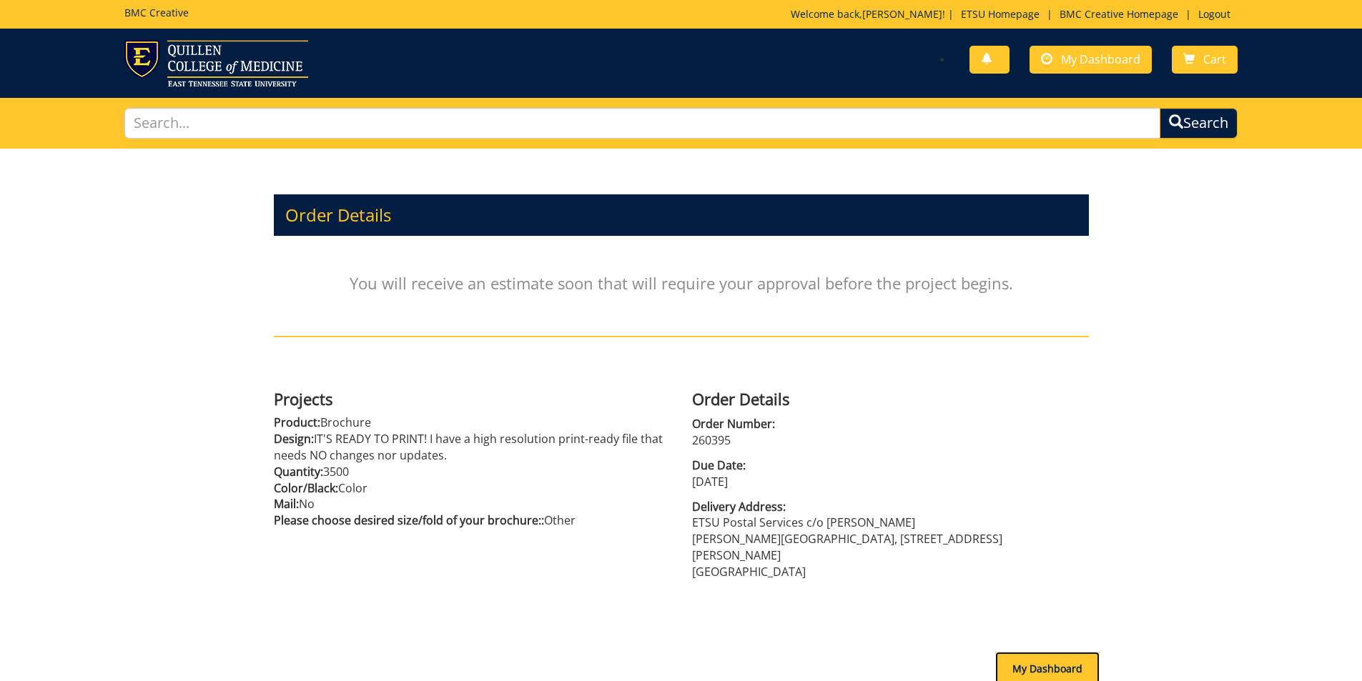
click at [1035, 655] on div "My Dashboard" at bounding box center [1047, 669] width 104 height 34
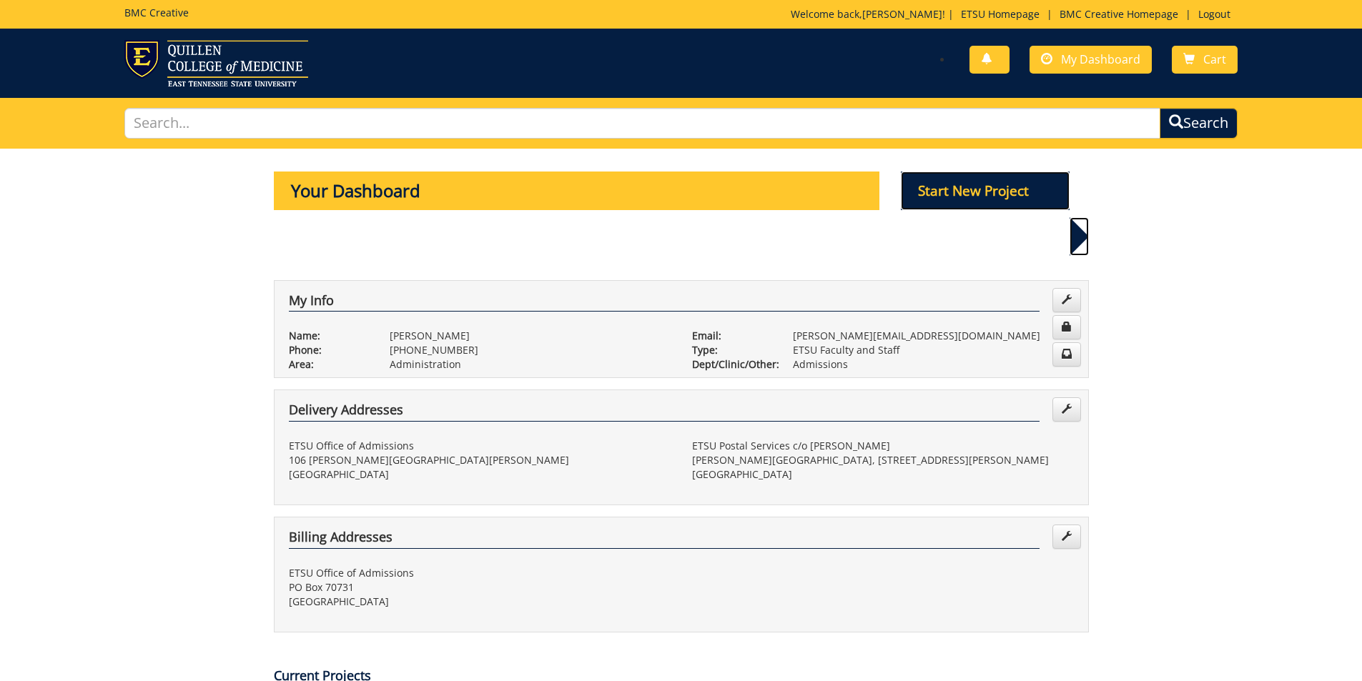
click at [933, 191] on p "Start New Project" at bounding box center [985, 191] width 169 height 39
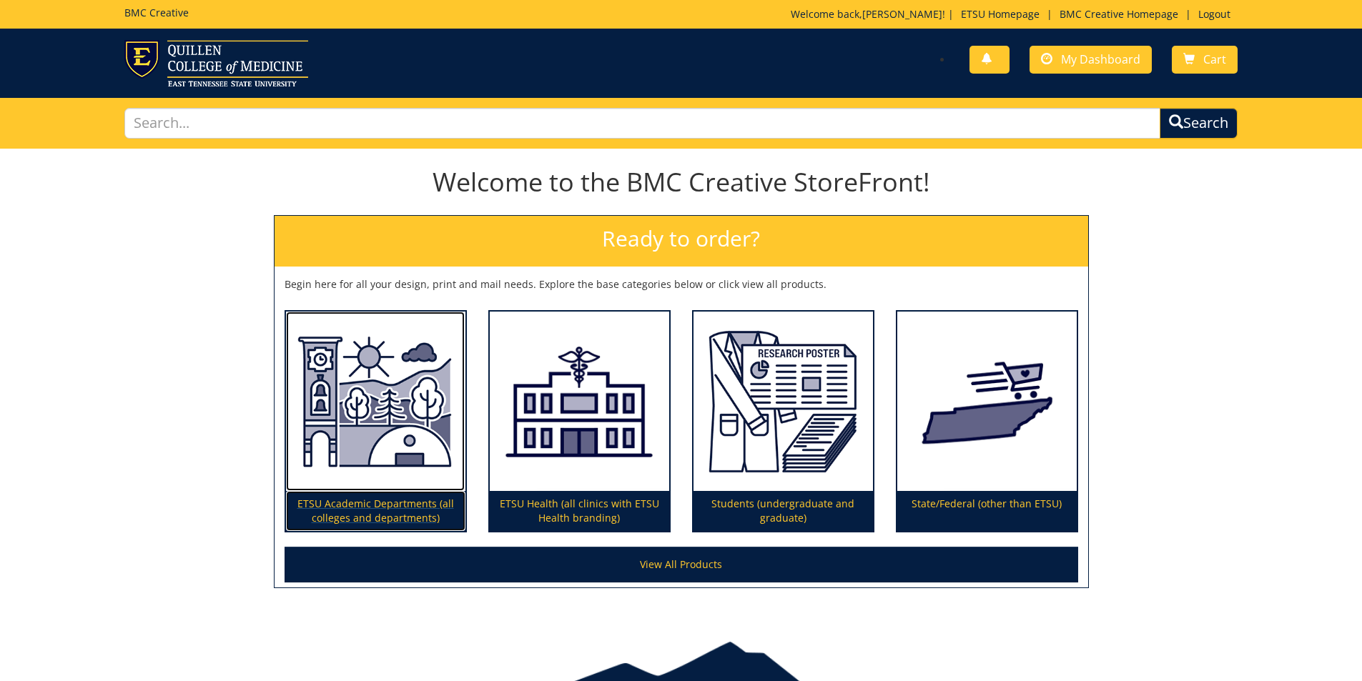
click at [375, 523] on p "ETSU Academic Departments (all colleges and departments)" at bounding box center [375, 511] width 179 height 40
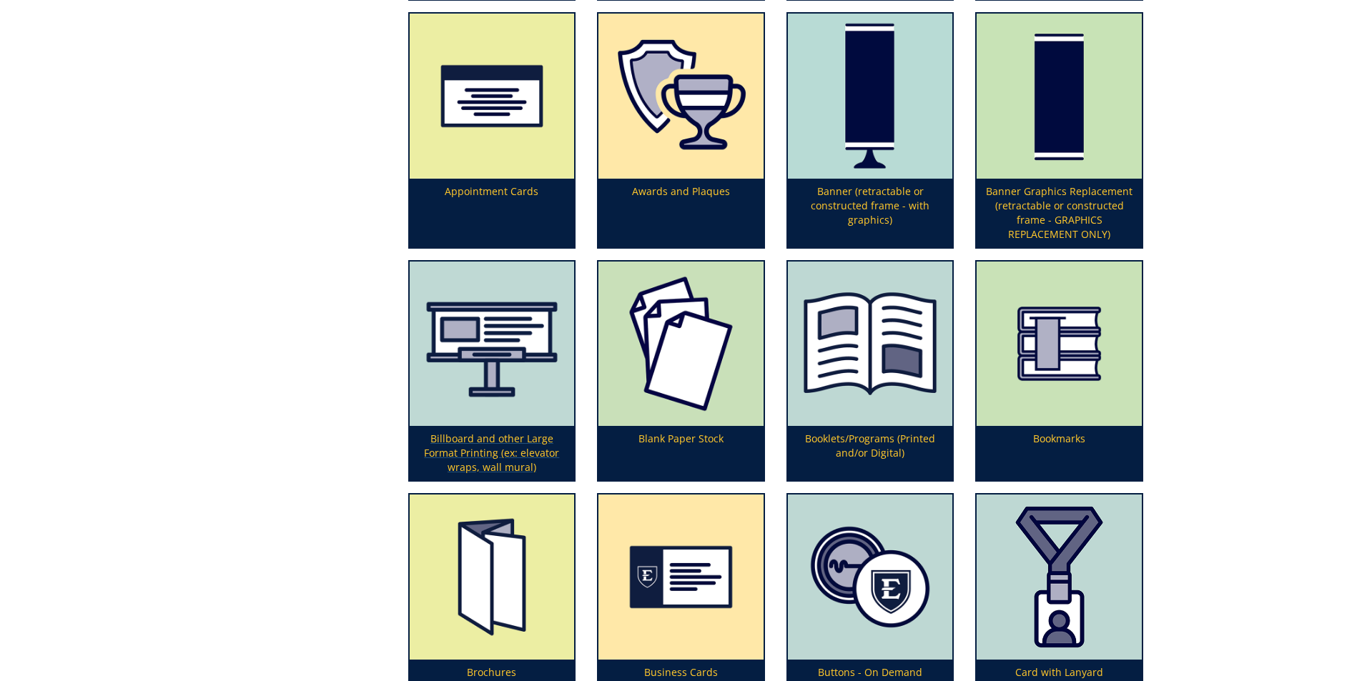
scroll to position [500, 0]
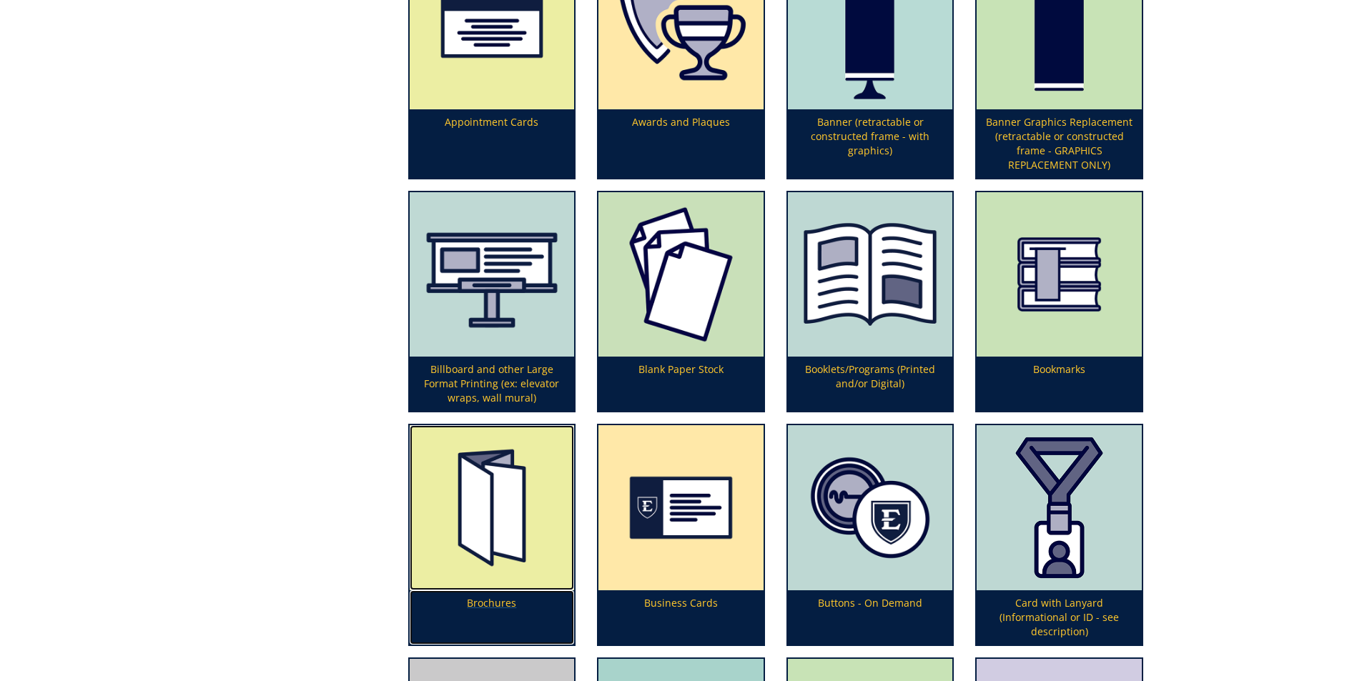
click at [507, 539] on img at bounding box center [492, 507] width 165 height 165
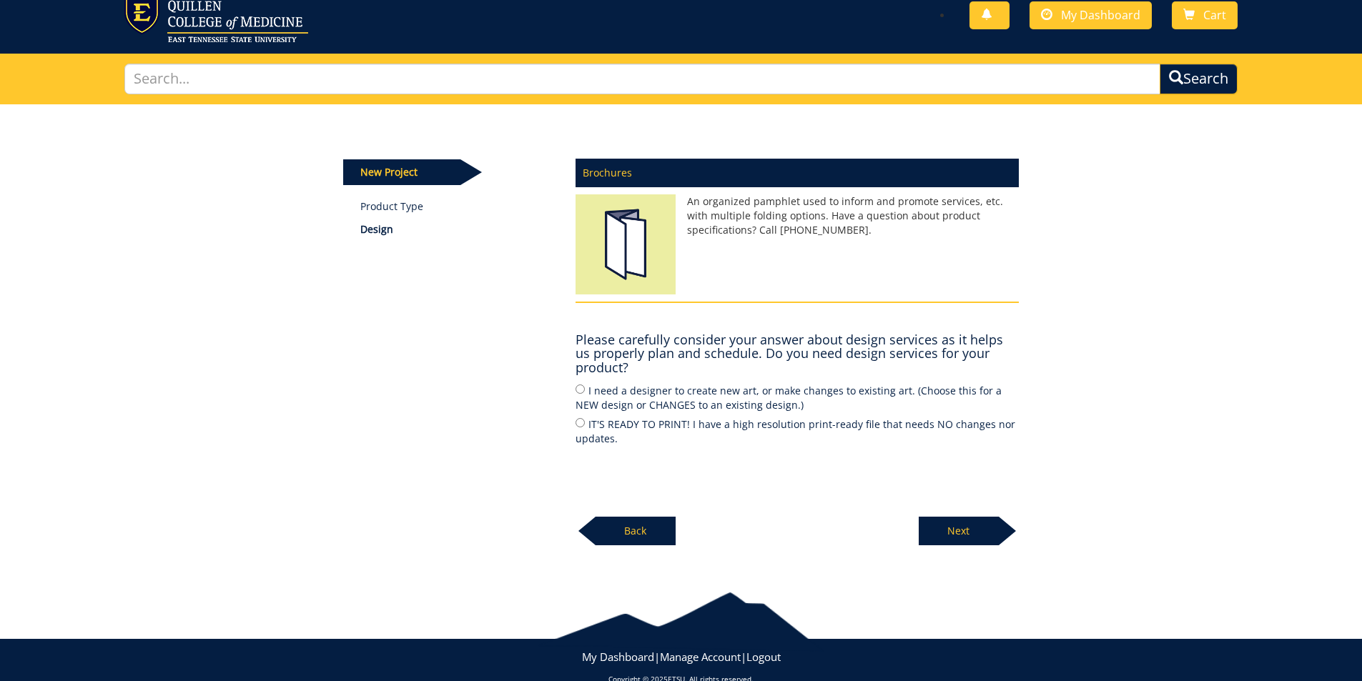
scroll to position [69, 0]
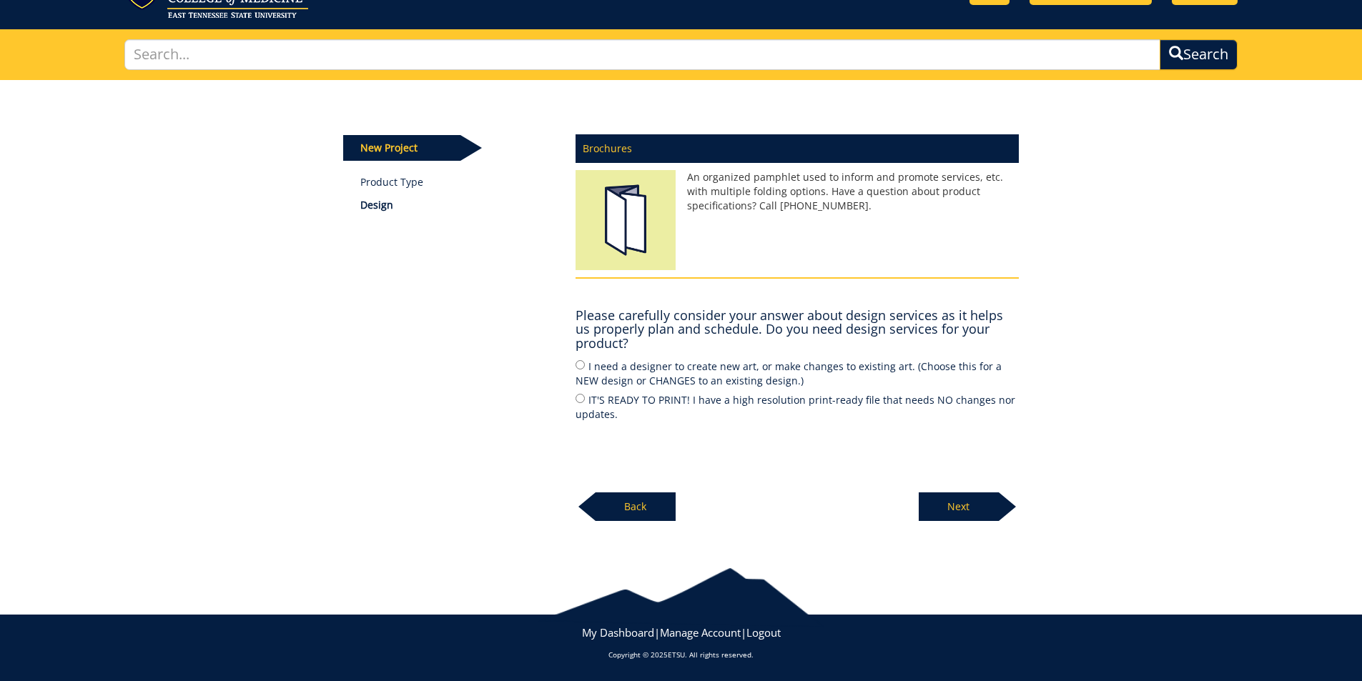
click at [715, 374] on label "I need a designer to create new art, or make changes to existing art. (Choose t…" at bounding box center [796, 373] width 443 height 30
click at [585, 370] on input "I need a designer to create new art, or make changes to existing art. (Choose t…" at bounding box center [579, 364] width 9 height 9
radio input "true"
click at [718, 404] on label "IT'S READY TO PRINT! I have a high resolution print-ready file that needs NO ch…" at bounding box center [796, 407] width 443 height 30
click at [585, 403] on input "IT'S READY TO PRINT! I have a high resolution print-ready file that needs NO ch…" at bounding box center [579, 398] width 9 height 9
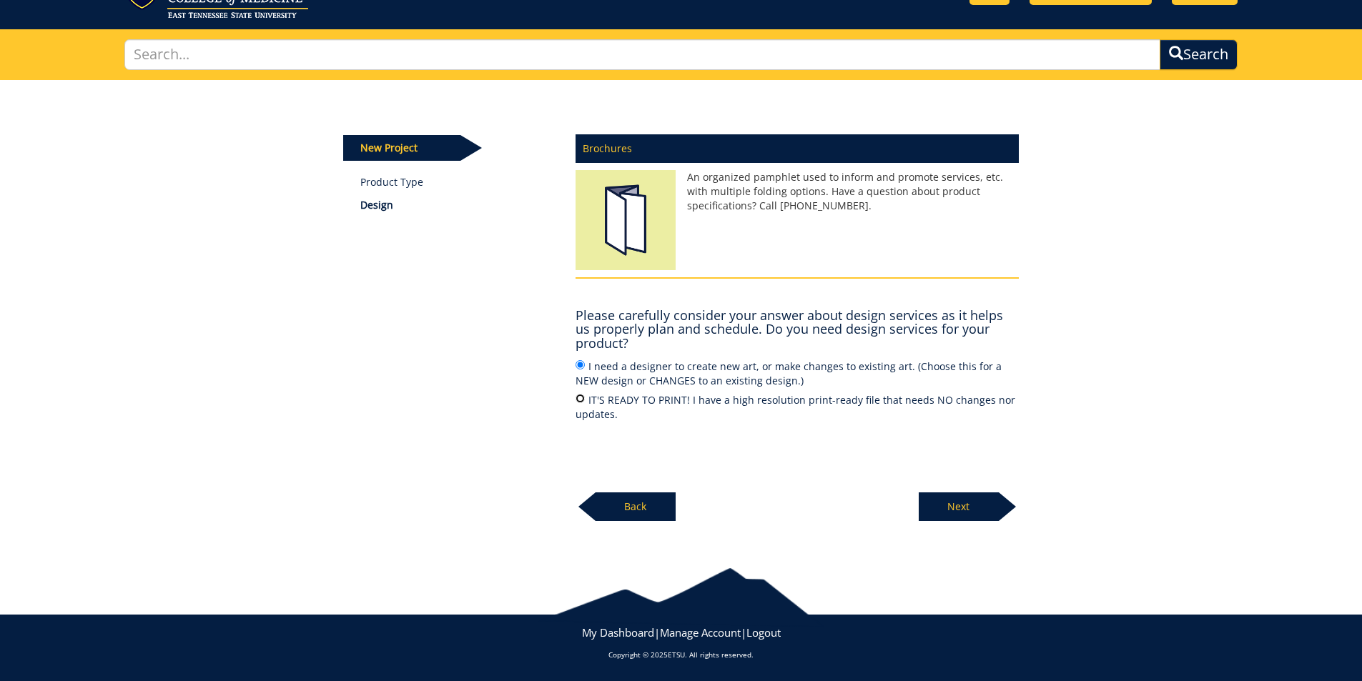
radio input "true"
click at [930, 497] on p "Next" at bounding box center [958, 506] width 80 height 29
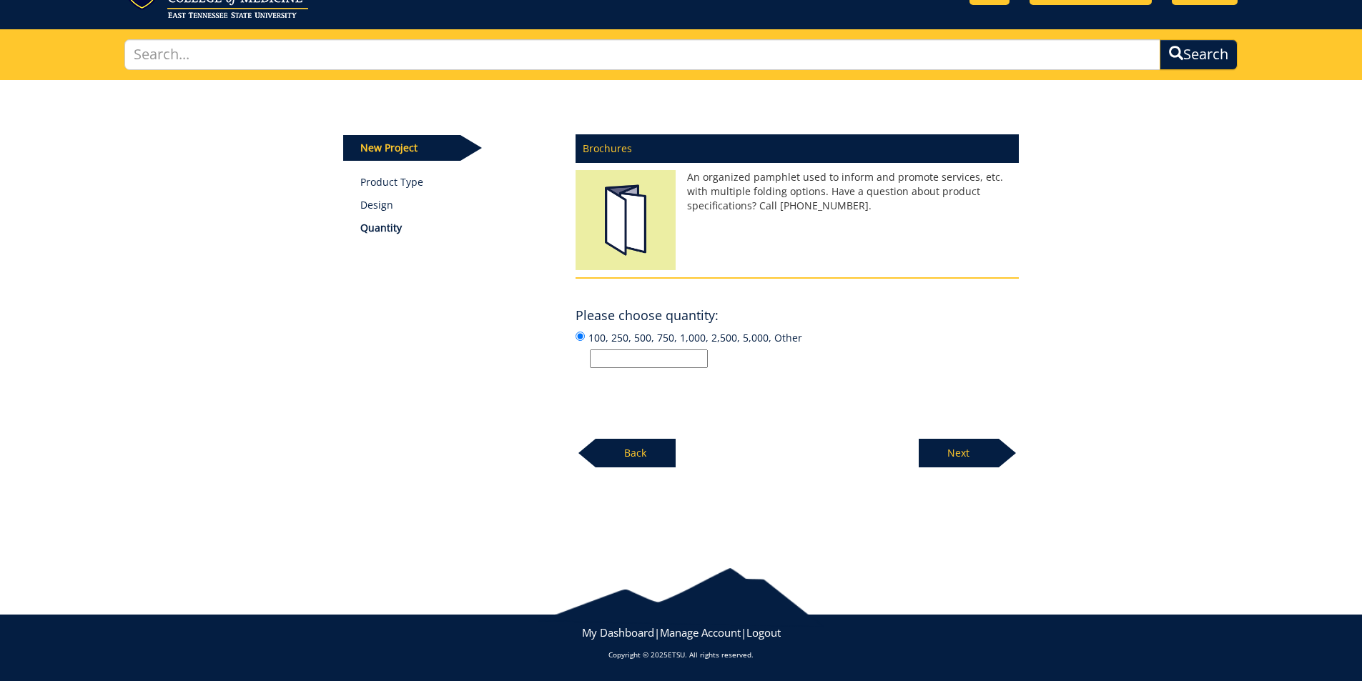
click at [649, 362] on input "100, 250, 500, 750, 1,000, 2,500, 5,000, Other" at bounding box center [649, 359] width 118 height 19
type input "1000"
click at [985, 449] on p "Next" at bounding box center [958, 453] width 80 height 29
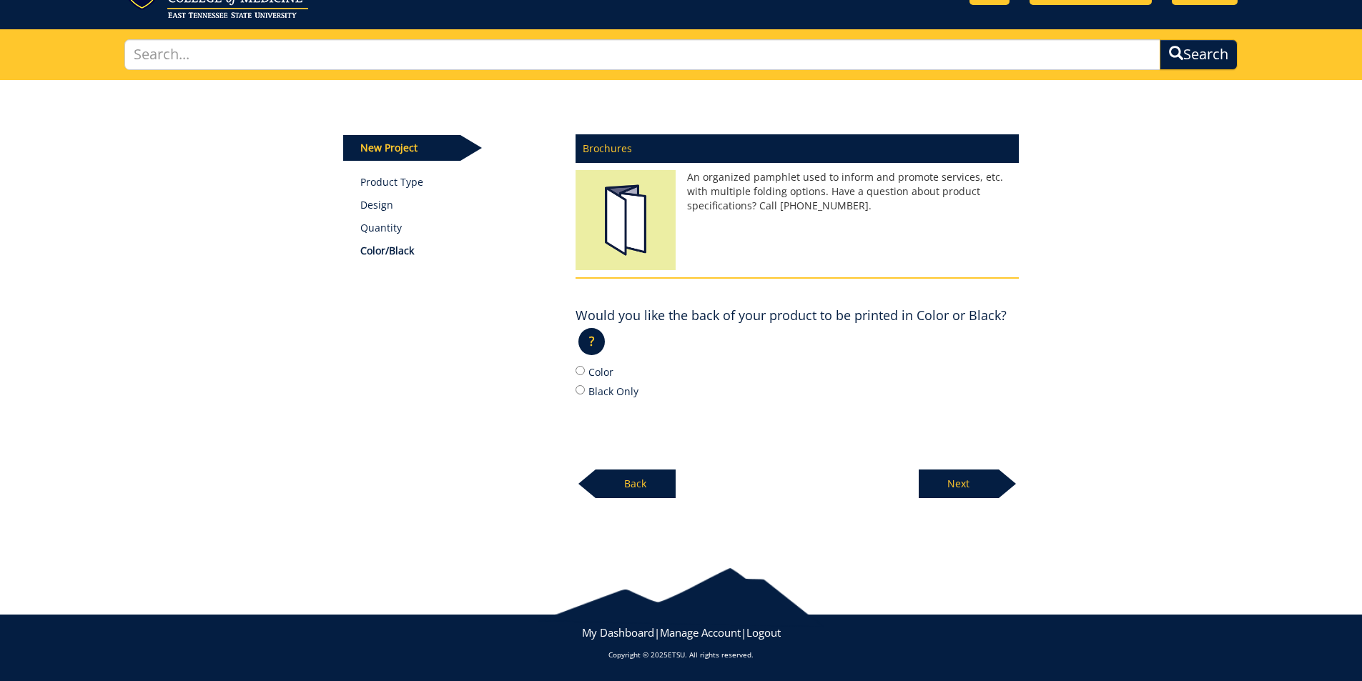
click at [619, 387] on label "Black Only" at bounding box center [796, 391] width 443 height 16
click at [585, 387] on input "Black Only" at bounding box center [579, 389] width 9 height 9
radio input "true"
click at [603, 375] on label "Color" at bounding box center [796, 372] width 443 height 16
click at [585, 375] on input "Color" at bounding box center [579, 370] width 9 height 9
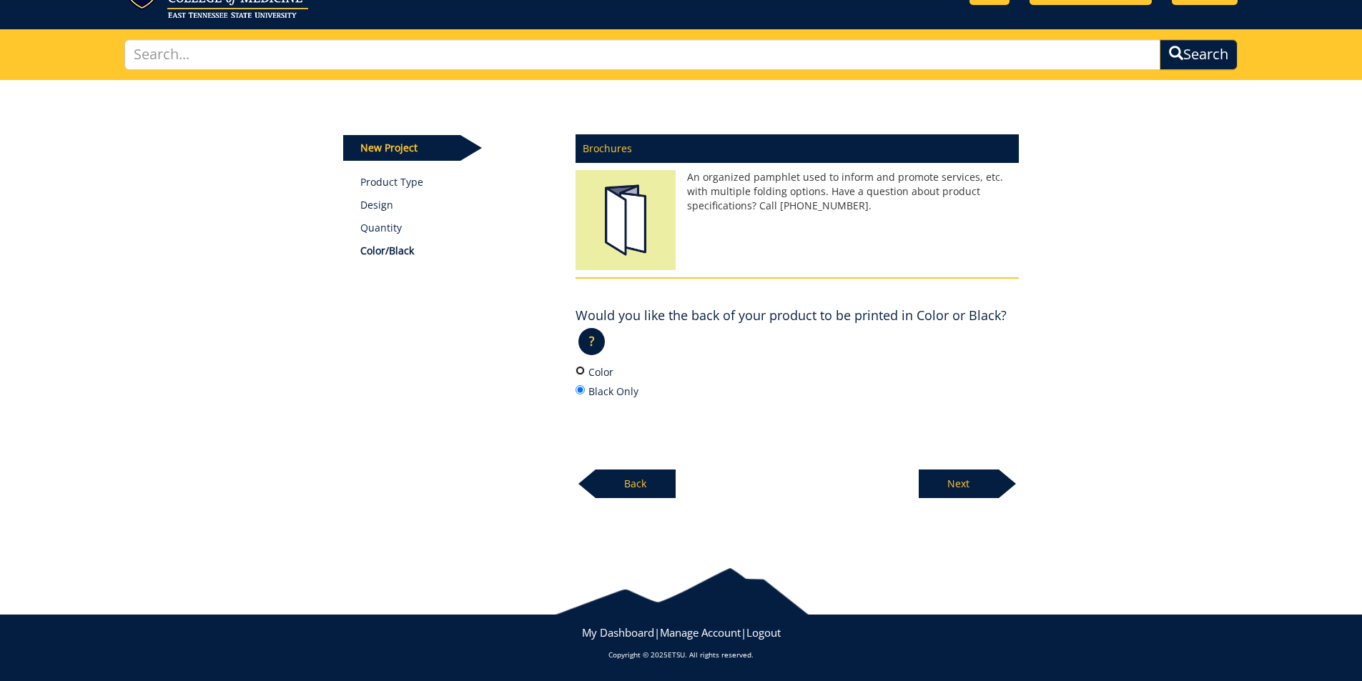
radio input "true"
click at [947, 479] on p "Next" at bounding box center [958, 484] width 80 height 29
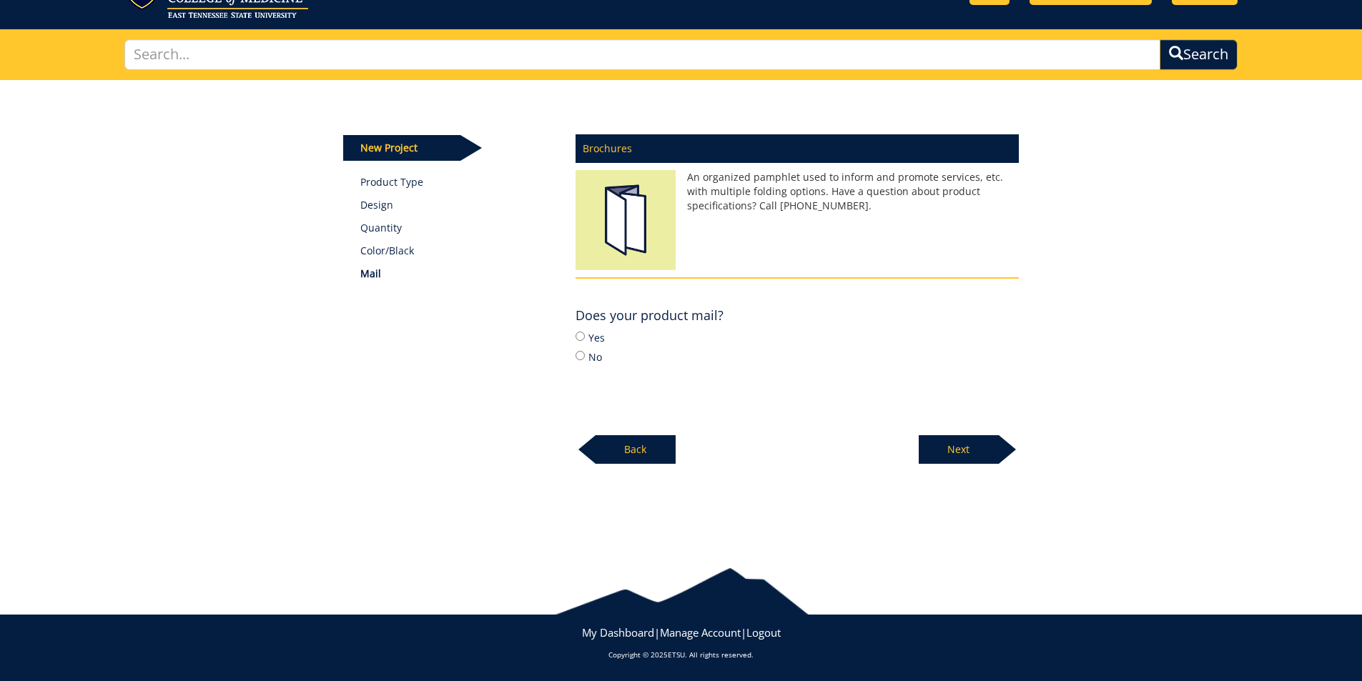
click at [598, 355] on label "No" at bounding box center [796, 357] width 443 height 16
click at [585, 355] on input "No" at bounding box center [579, 355] width 9 height 9
radio input "true"
click at [946, 455] on p "Next" at bounding box center [958, 449] width 80 height 29
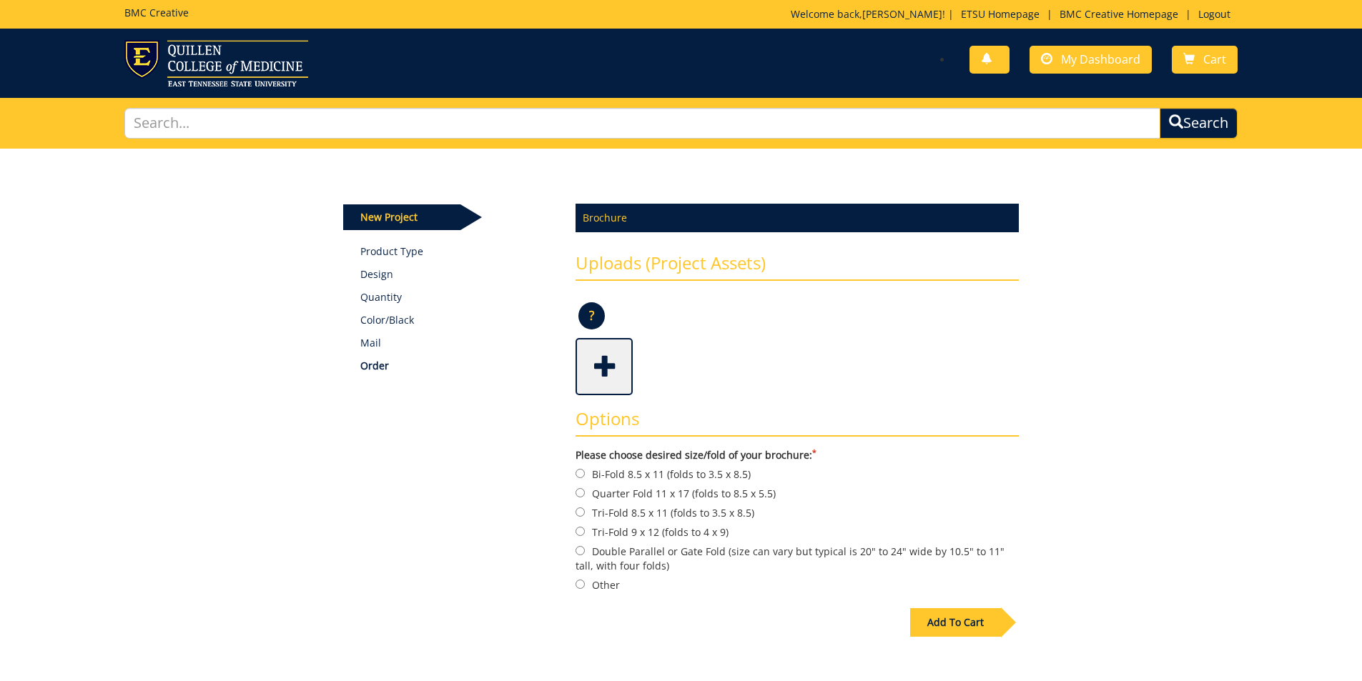
click at [598, 579] on label "Other" at bounding box center [796, 585] width 443 height 16
click at [585, 580] on input "Other" at bounding box center [579, 584] width 9 height 9
radio input "true"
click at [941, 629] on div "Add To Cart" at bounding box center [955, 622] width 91 height 29
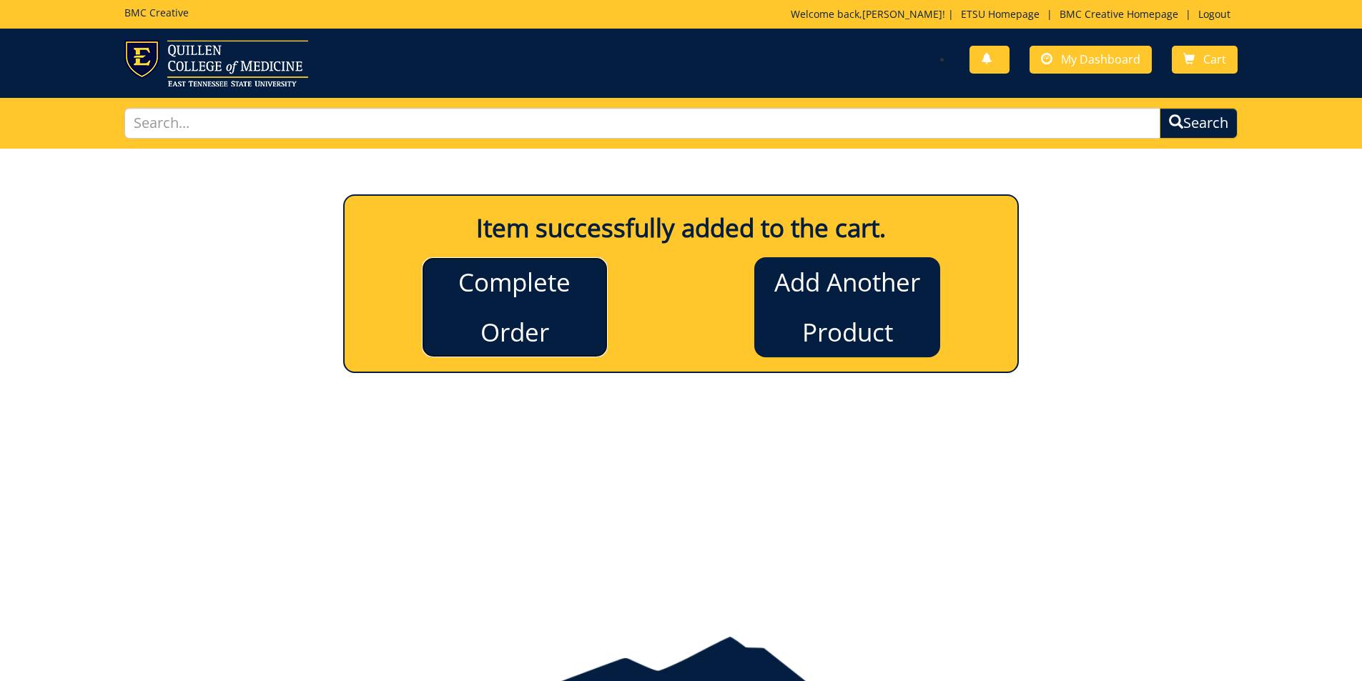
click at [511, 292] on link "Complete Order" at bounding box center [515, 307] width 186 height 100
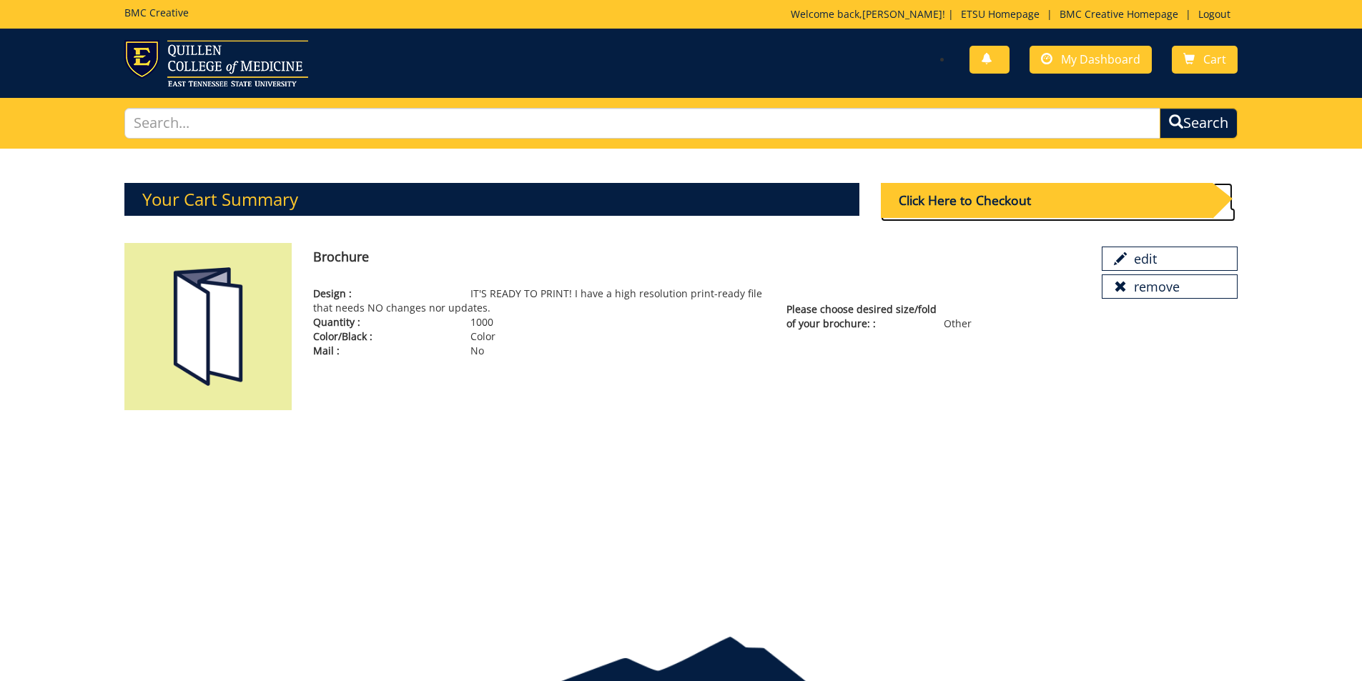
click at [1032, 205] on div "Click Here to Checkout" at bounding box center [1047, 200] width 332 height 35
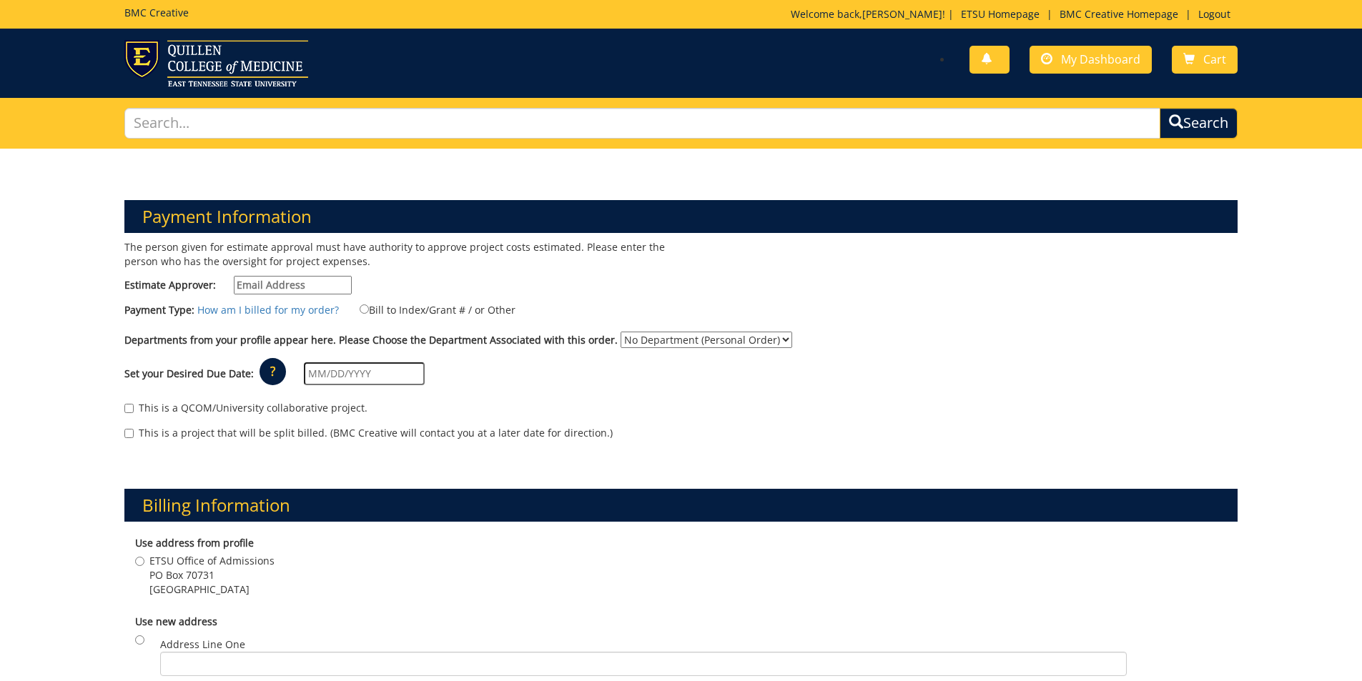
click at [326, 284] on input "Estimate Approver:" at bounding box center [293, 285] width 118 height 19
type input "[PERSON_NAME][EMAIL_ADDRESS][DOMAIN_NAME]"
click at [409, 310] on label "Bill to Index/Grant # / or Other" at bounding box center [429, 310] width 174 height 16
click at [369, 310] on input "Bill to Index/Grant # / or Other" at bounding box center [364, 308] width 9 height 9
radio input "true"
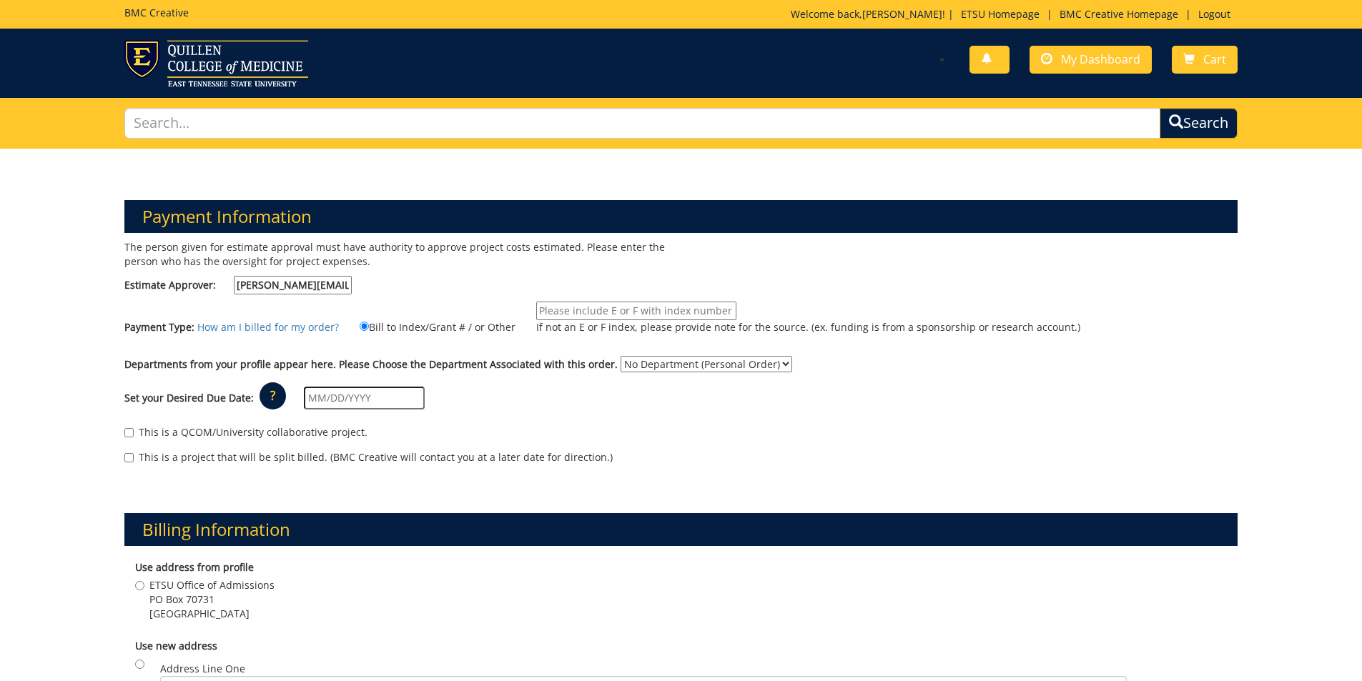
click at [582, 312] on input "If not an E or F index, please provide note for the source. (ex. funding is fro…" at bounding box center [636, 311] width 200 height 19
type input "E25571"
click at [655, 359] on select "No Department (Personal Order) Admissions" at bounding box center [706, 364] width 172 height 16
select select "6"
click at [620, 356] on select "No Department (Personal Order) Admissions" at bounding box center [706, 364] width 172 height 16
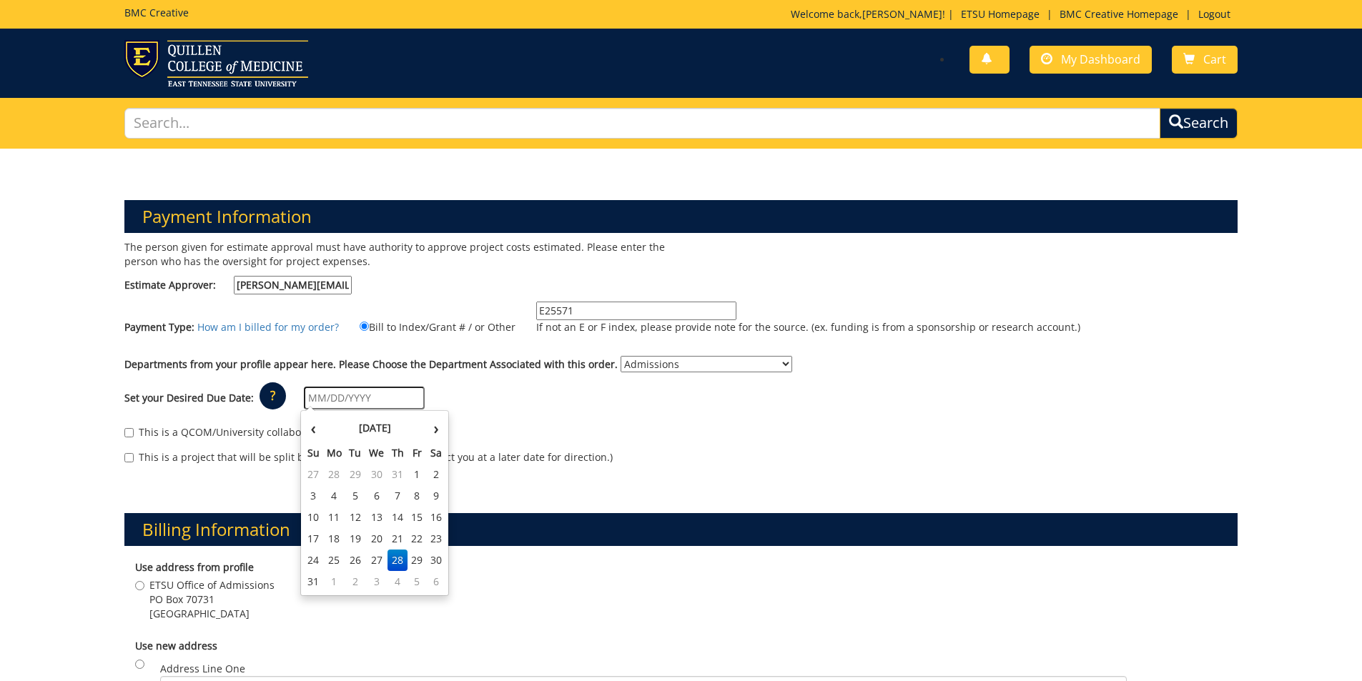
click at [337, 407] on input "text" at bounding box center [364, 398] width 121 height 23
click at [337, 429] on th "August 2025" at bounding box center [375, 428] width 104 height 29
click at [402, 553] on span "Sep" at bounding box center [399, 549] width 34 height 39
click at [370, 395] on input "09/01/2025" at bounding box center [364, 398] width 121 height 23
click at [414, 497] on td "12" at bounding box center [416, 495] width 19 height 21
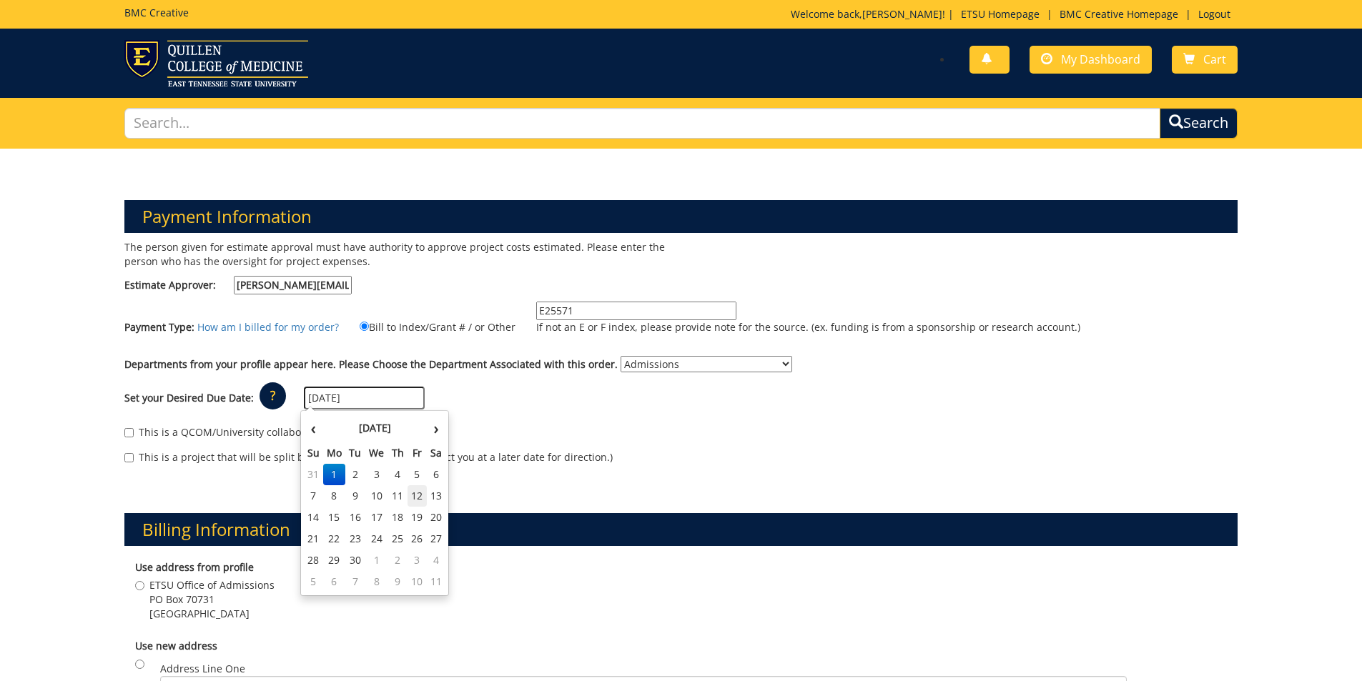
type input "[DATE]"
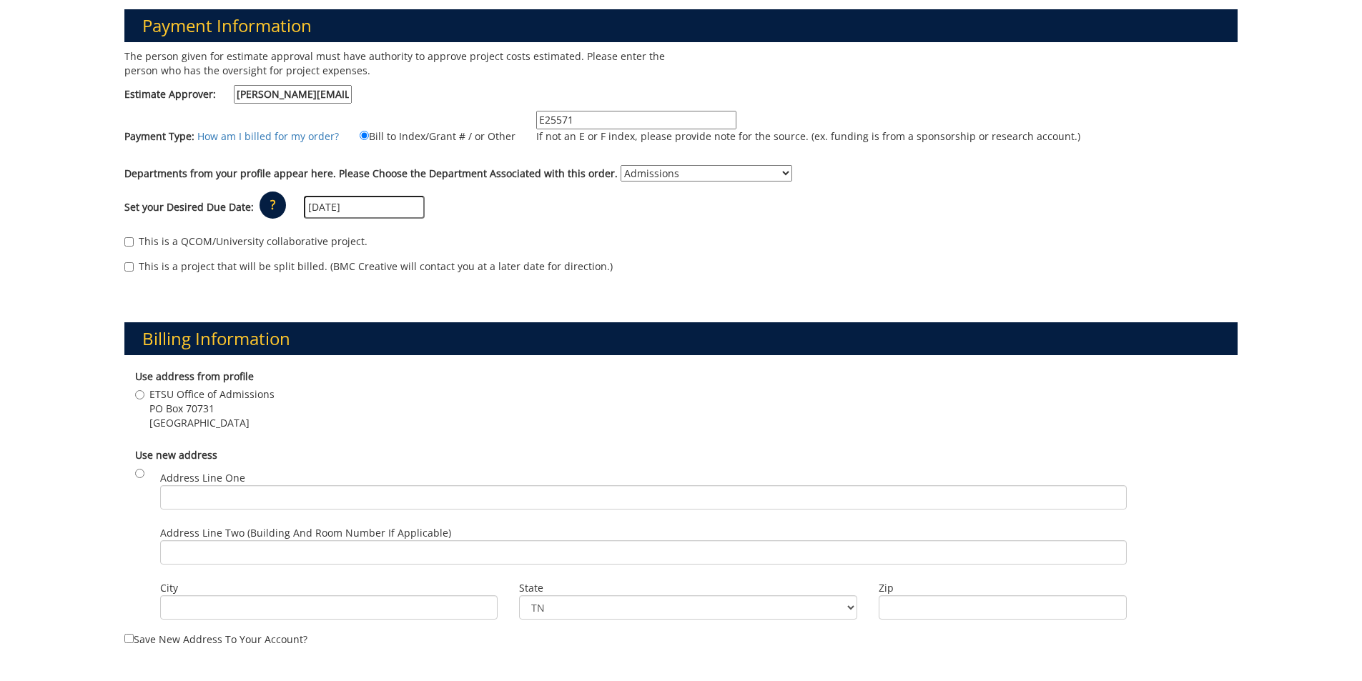
scroll to position [286, 0]
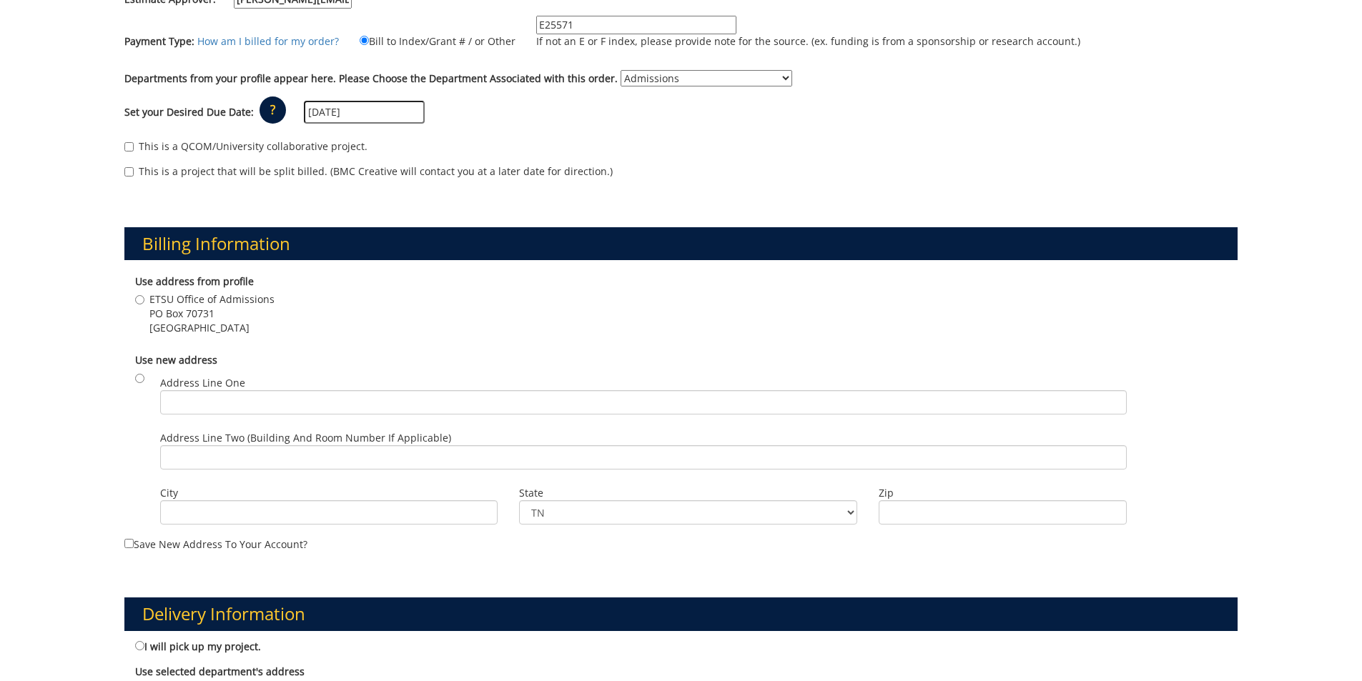
click at [176, 311] on span "PO Box 70731" at bounding box center [211, 314] width 125 height 14
click at [144, 304] on input "ETSU Office of Admissions PO Box 70731 Johnson City , TN 37614" at bounding box center [139, 299] width 9 height 9
radio input "true"
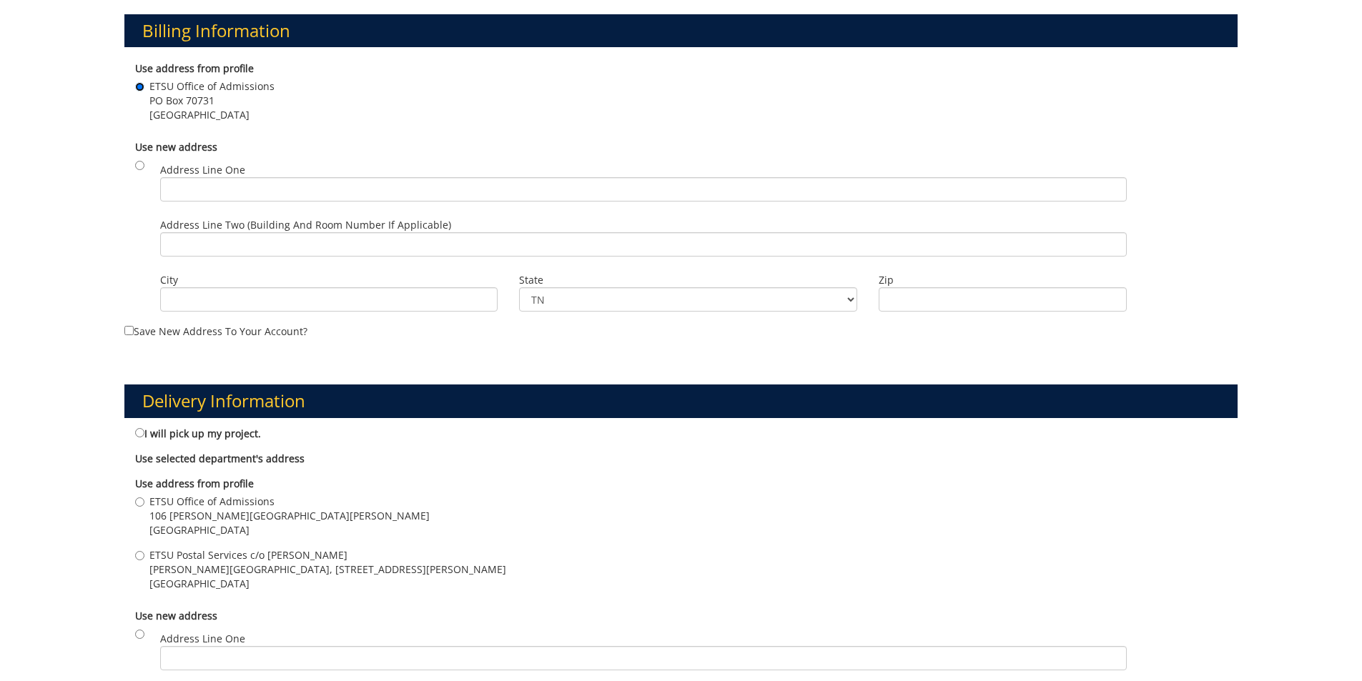
scroll to position [500, 0]
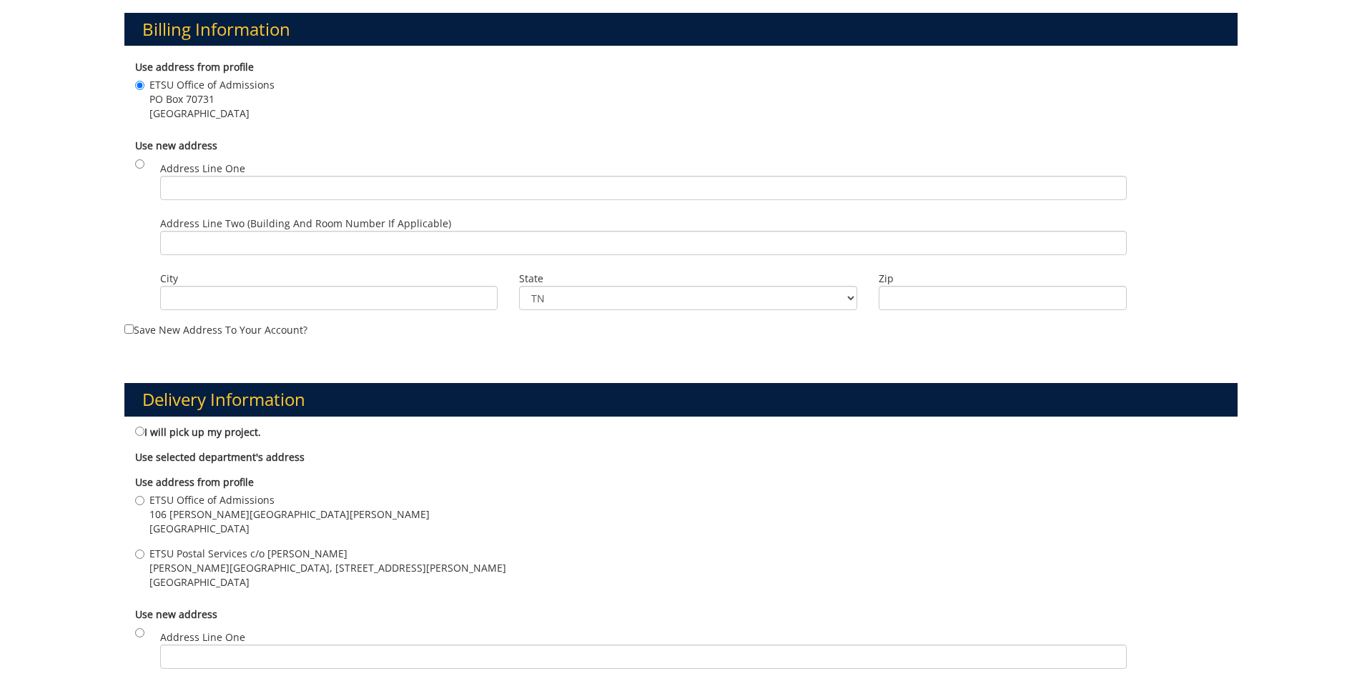
click at [213, 513] on span "106 [PERSON_NAME][GEOGRAPHIC_DATA][PERSON_NAME]" at bounding box center [289, 514] width 280 height 14
click at [144, 505] on input "ETSU Office of Admissions 106 Burgin Dossett Hall Johnson City , TN 37614" at bounding box center [139, 500] width 9 height 9
radio input "true"
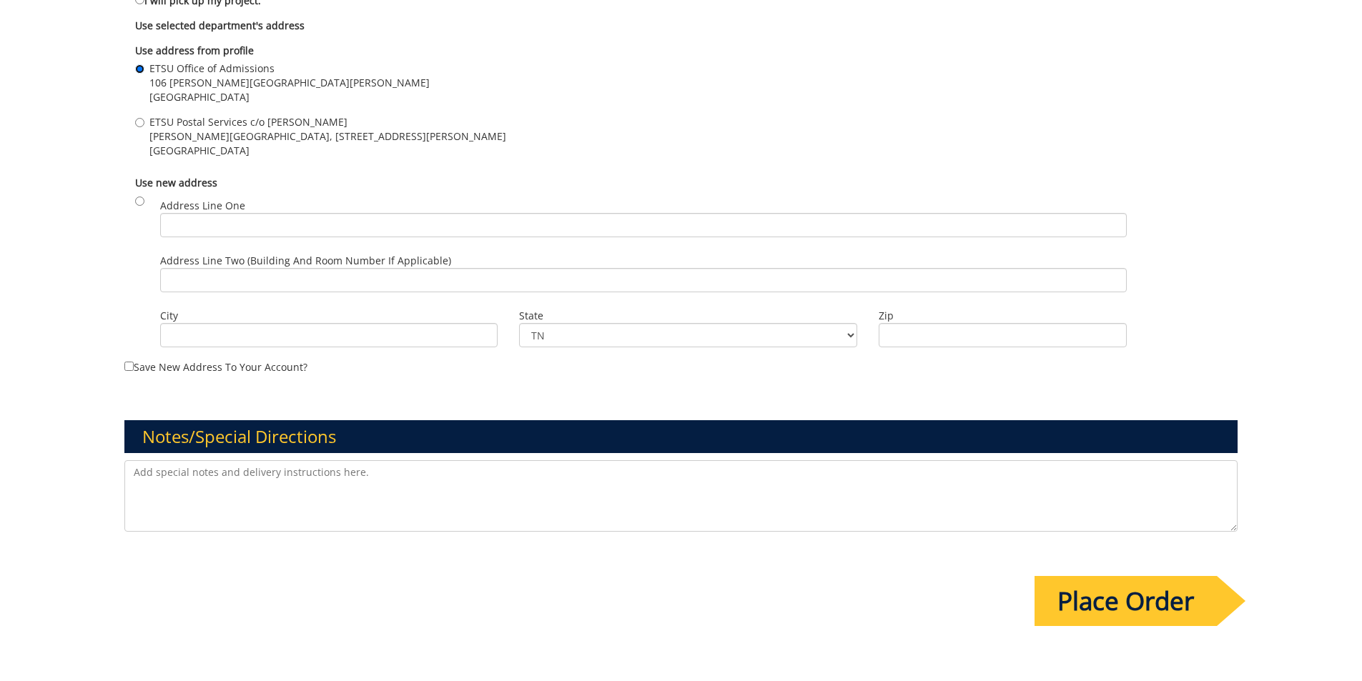
scroll to position [1001, 0]
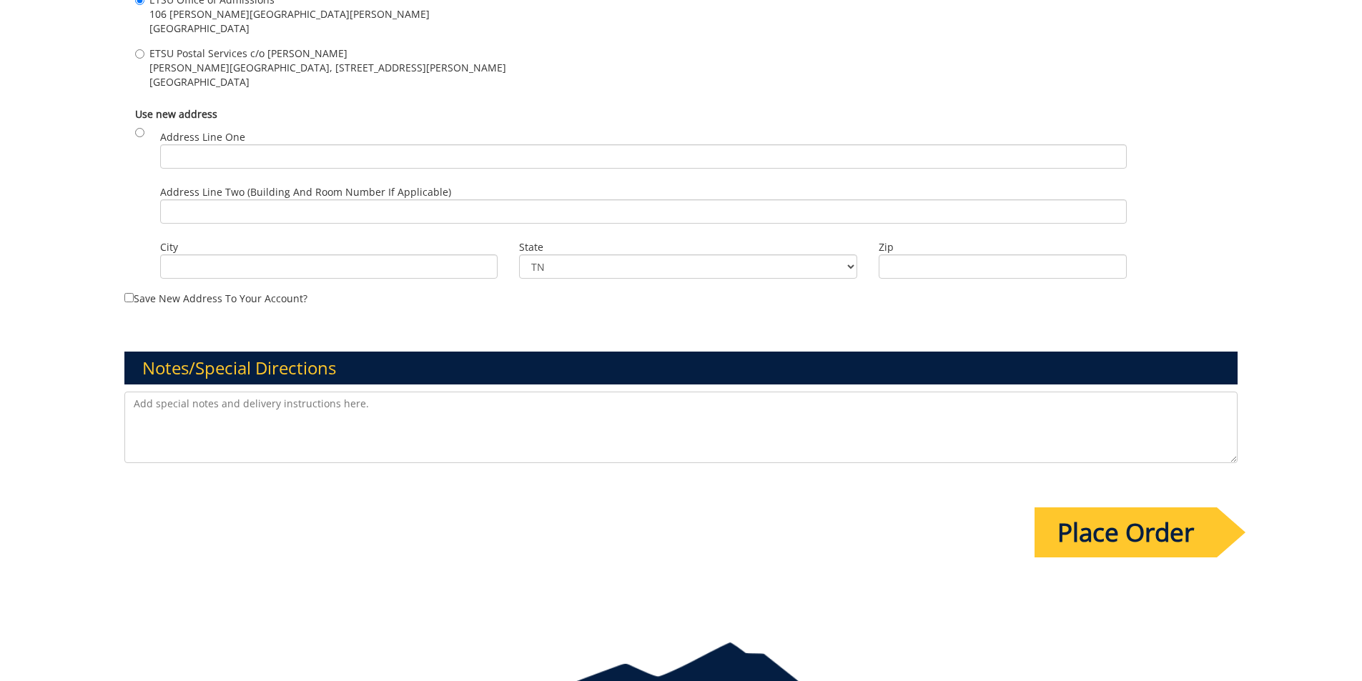
click at [314, 439] on textarea at bounding box center [681, 427] width 1114 height 71
type textarea "P"
type textarea "R"
click at [673, 402] on textarea "Tri-fold 15x9 finished to 5x9. Can we get price breaks at 1,000 and 2,000 quant…" at bounding box center [681, 427] width 1114 height 71
type textarea "Tri-fold 15x9 finished to 5x9. Can we get price breaks at 1,000 and 2,000 quant…"
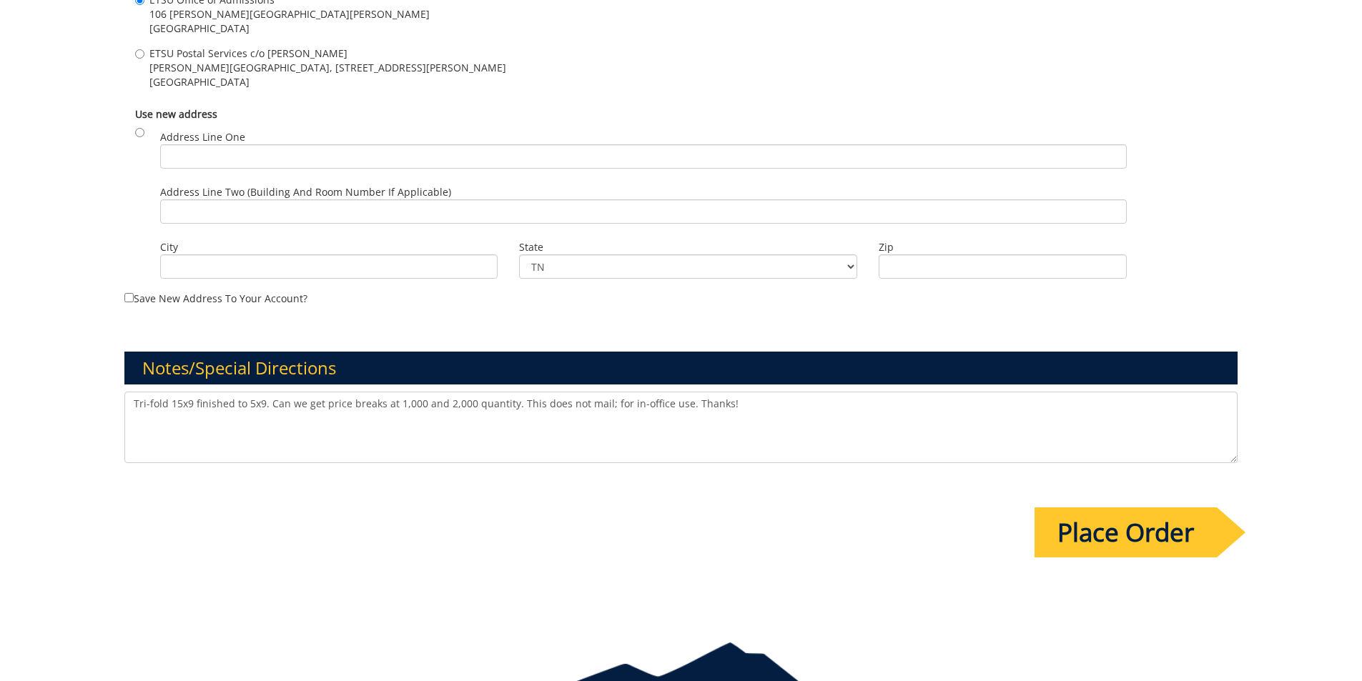
click at [1061, 539] on input "Place Order" at bounding box center [1125, 532] width 182 height 50
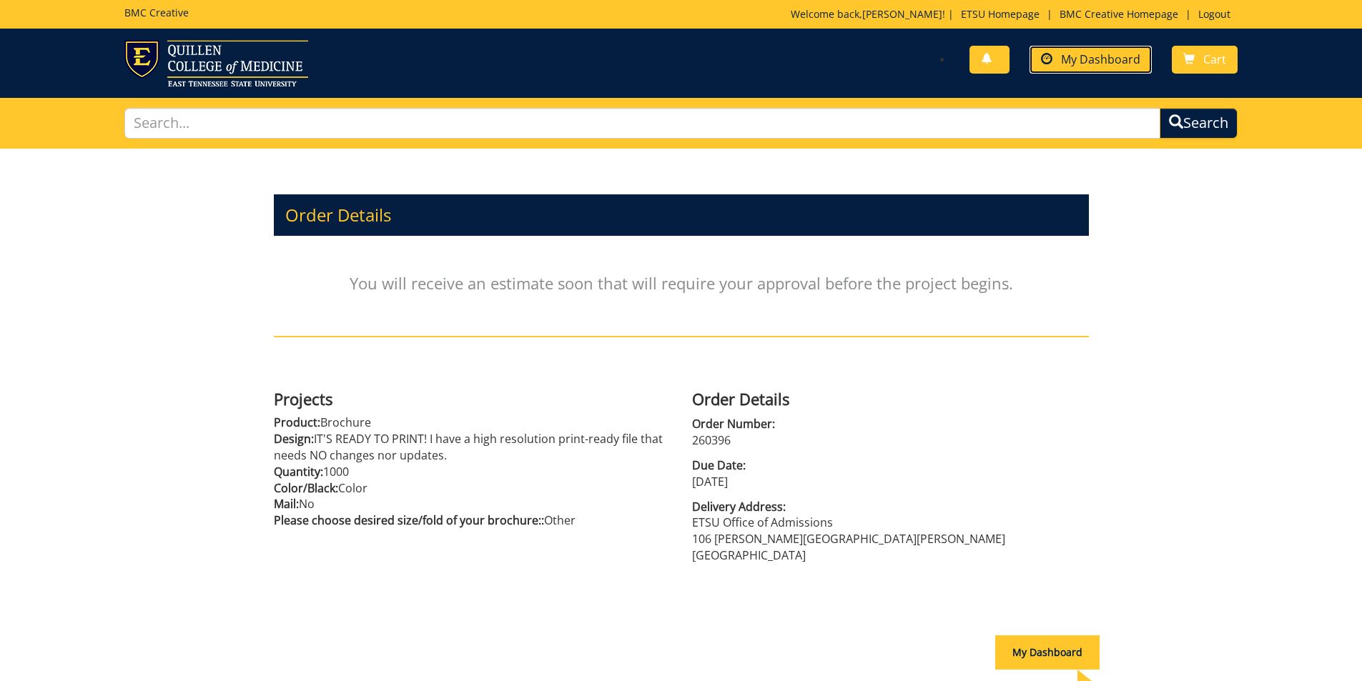
click at [1072, 52] on span "My Dashboard" at bounding box center [1100, 59] width 79 height 16
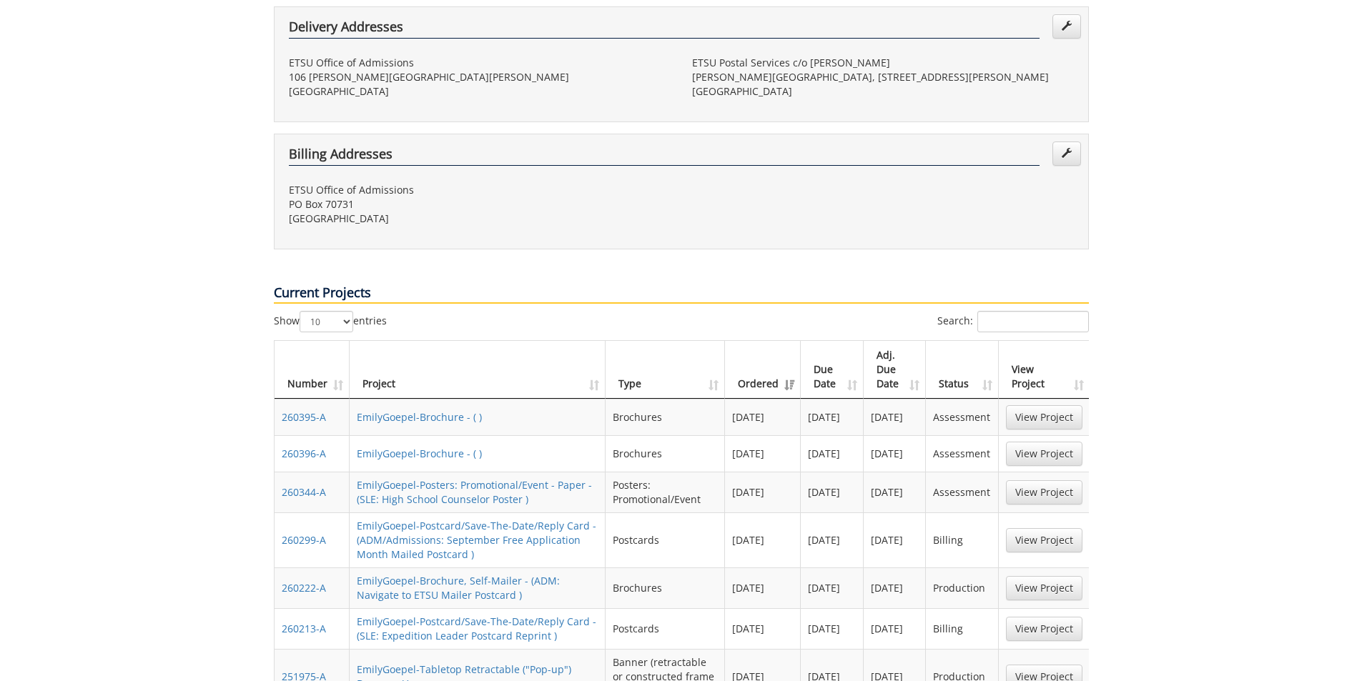
scroll to position [429, 0]
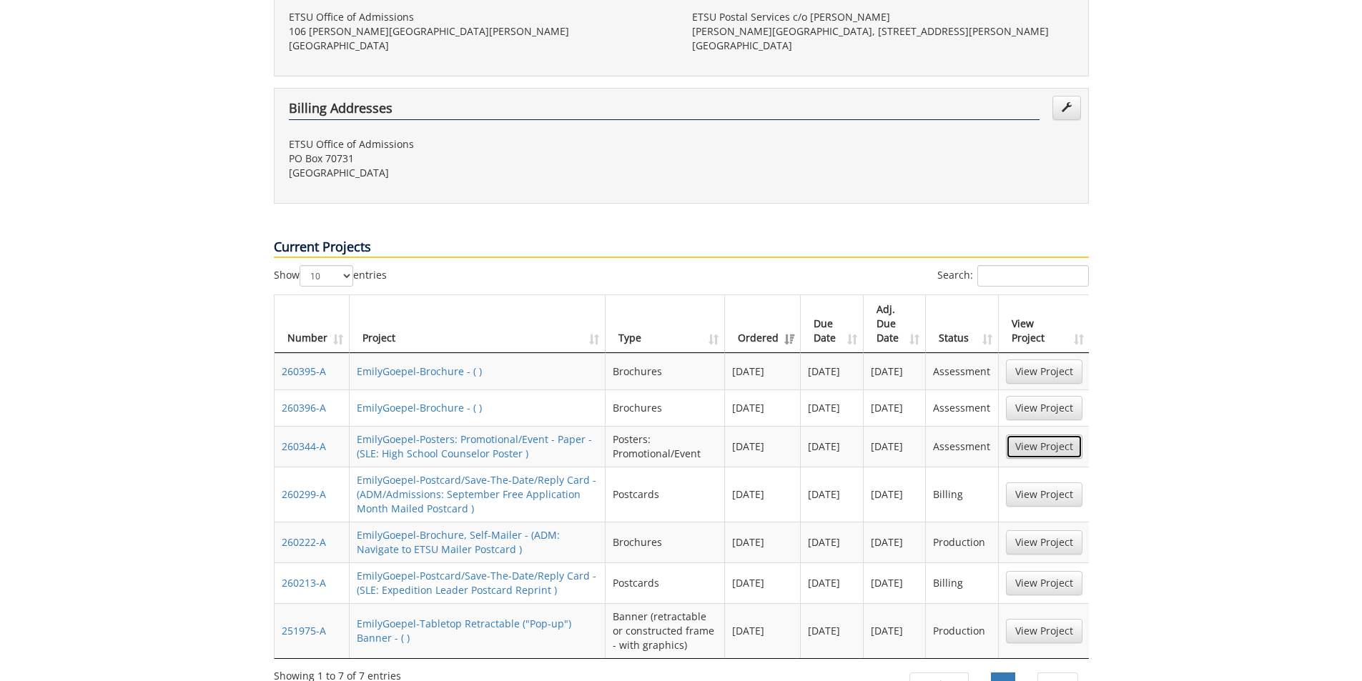
click at [1056, 435] on link "View Project" at bounding box center [1044, 447] width 76 height 24
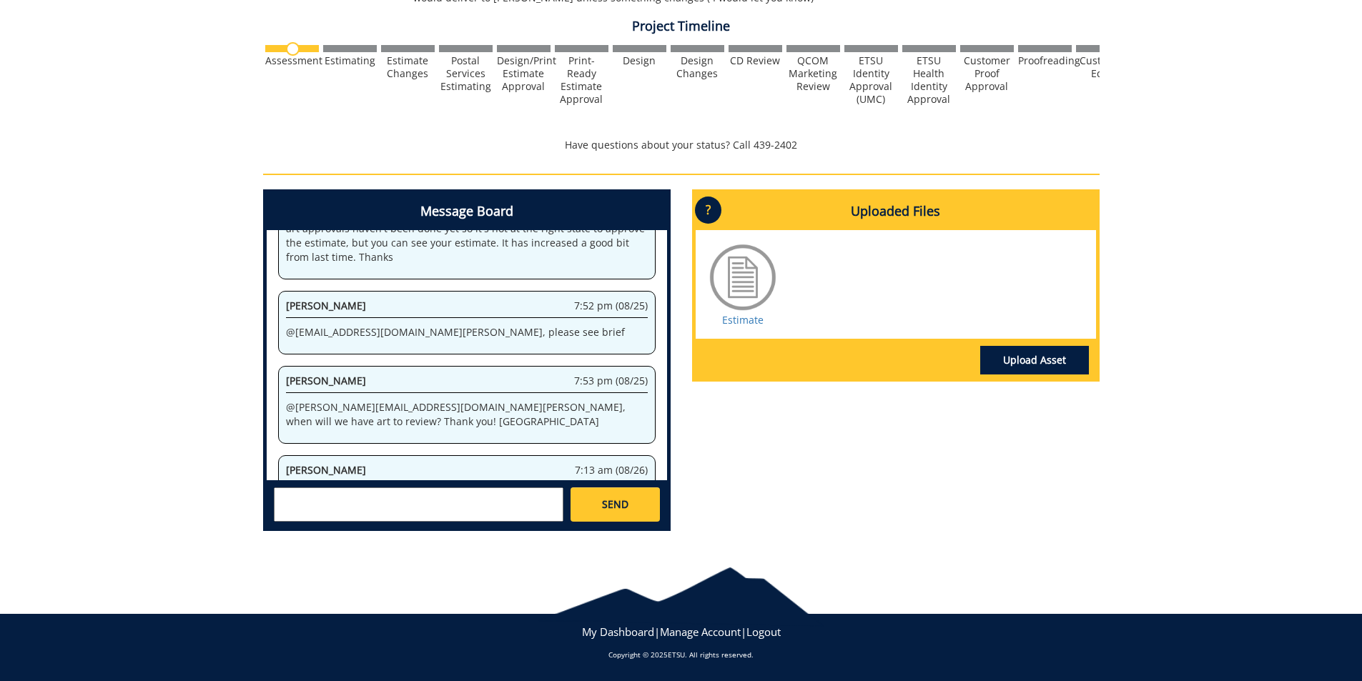
scroll to position [222, 0]
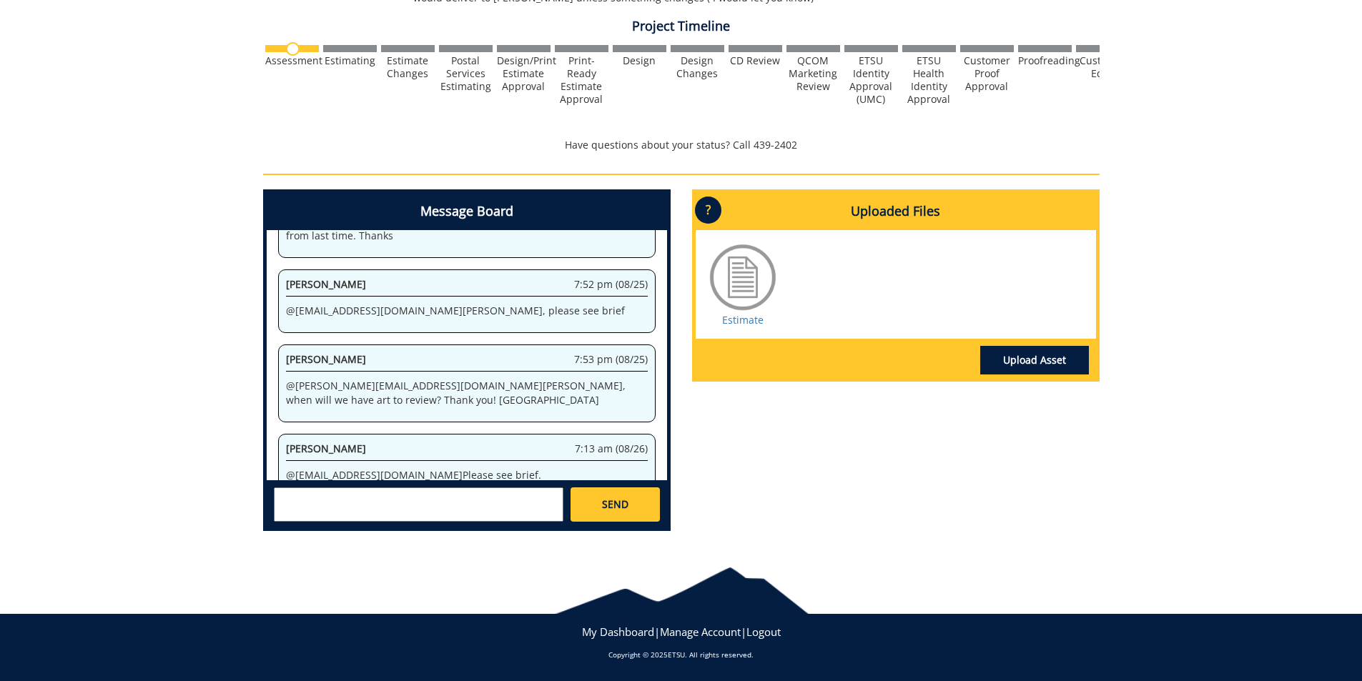
click at [395, 525] on div "SEND" at bounding box center [467, 503] width 400 height 47
click at [407, 504] on textarea at bounding box center [418, 504] width 289 height 34
type textarea "@[EMAIL_ADDRESS][DOMAIN_NAME]"
